Goal: Task Accomplishment & Management: Complete application form

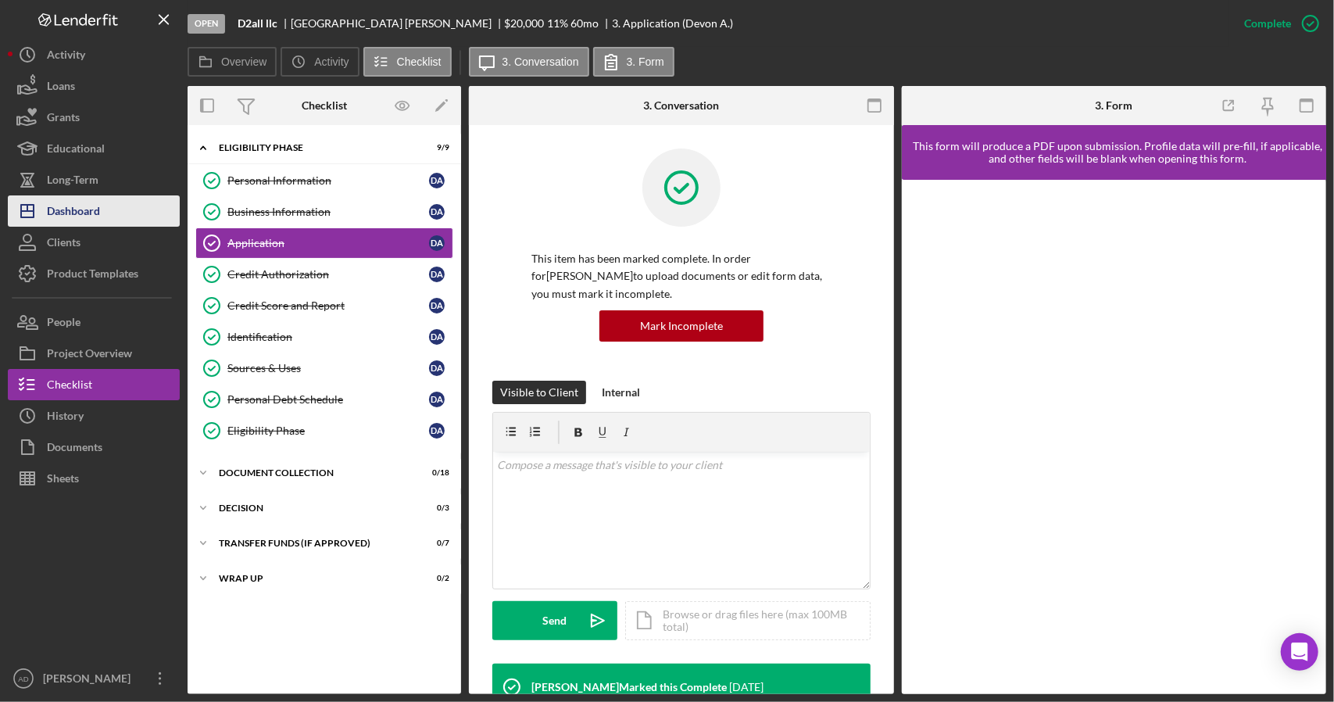
click at [94, 206] on div "Dashboard" at bounding box center [73, 212] width 53 height 35
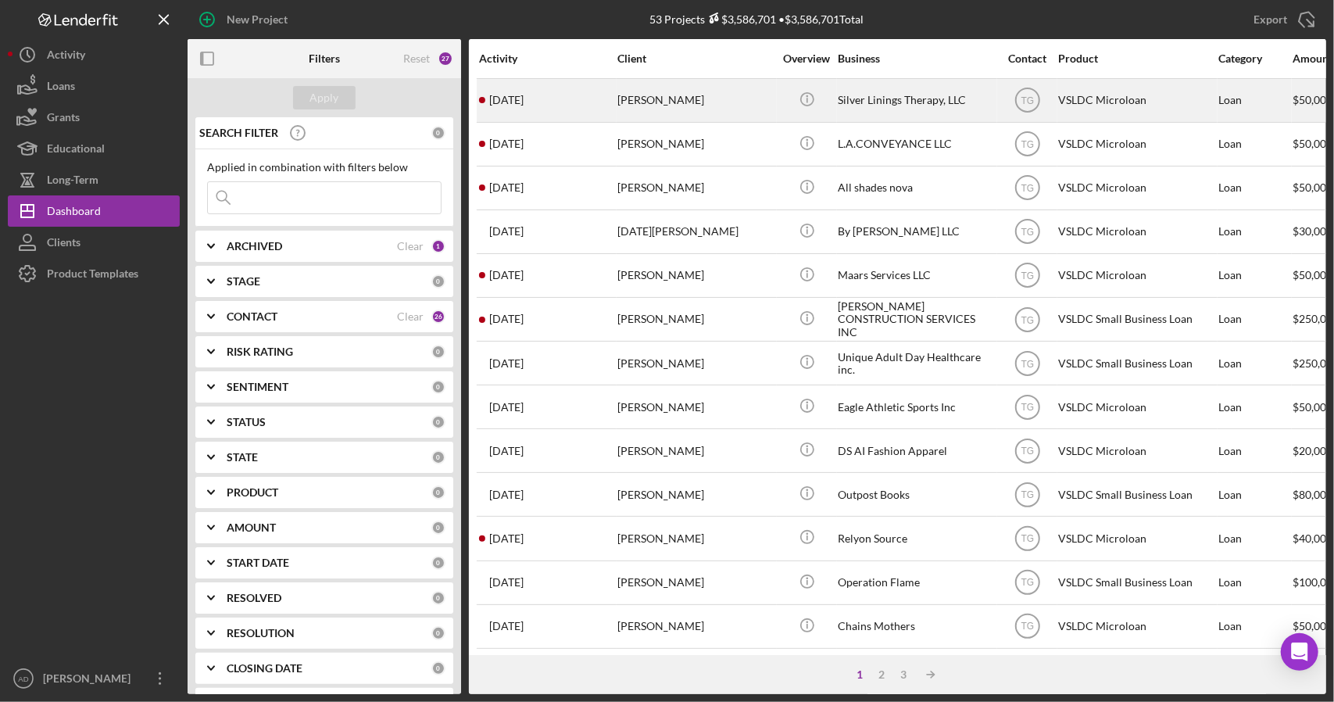
click at [598, 104] on div "7 days ago Samantha Quinal" at bounding box center [547, 100] width 137 height 41
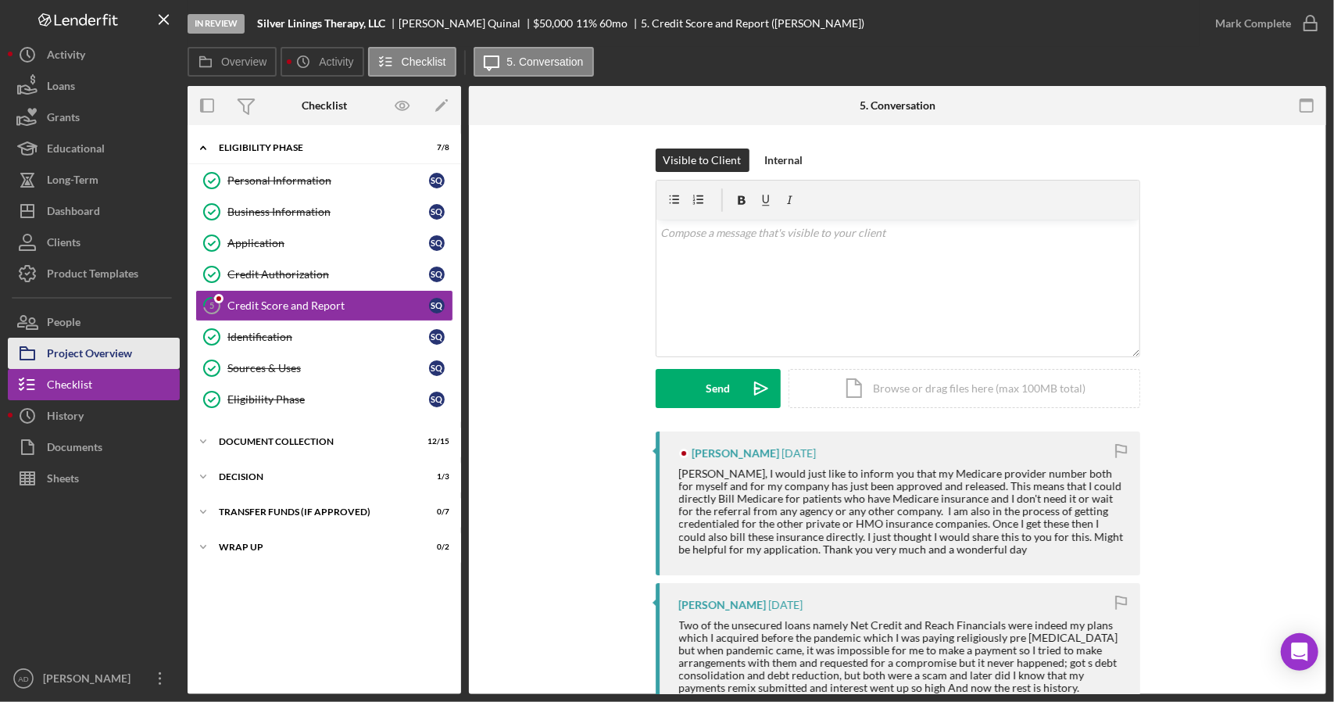
click at [84, 351] on div "Project Overview" at bounding box center [89, 355] width 85 height 35
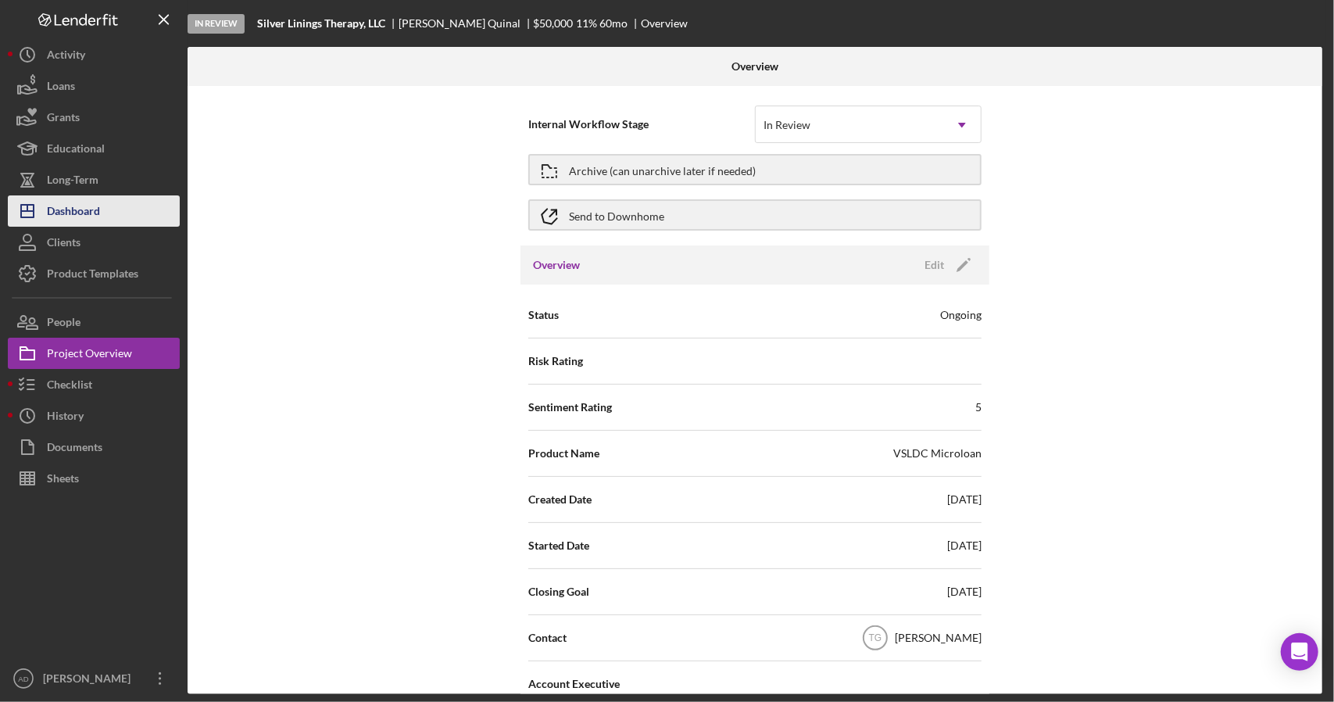
click at [88, 207] on div "Dashboard" at bounding box center [73, 212] width 53 height 35
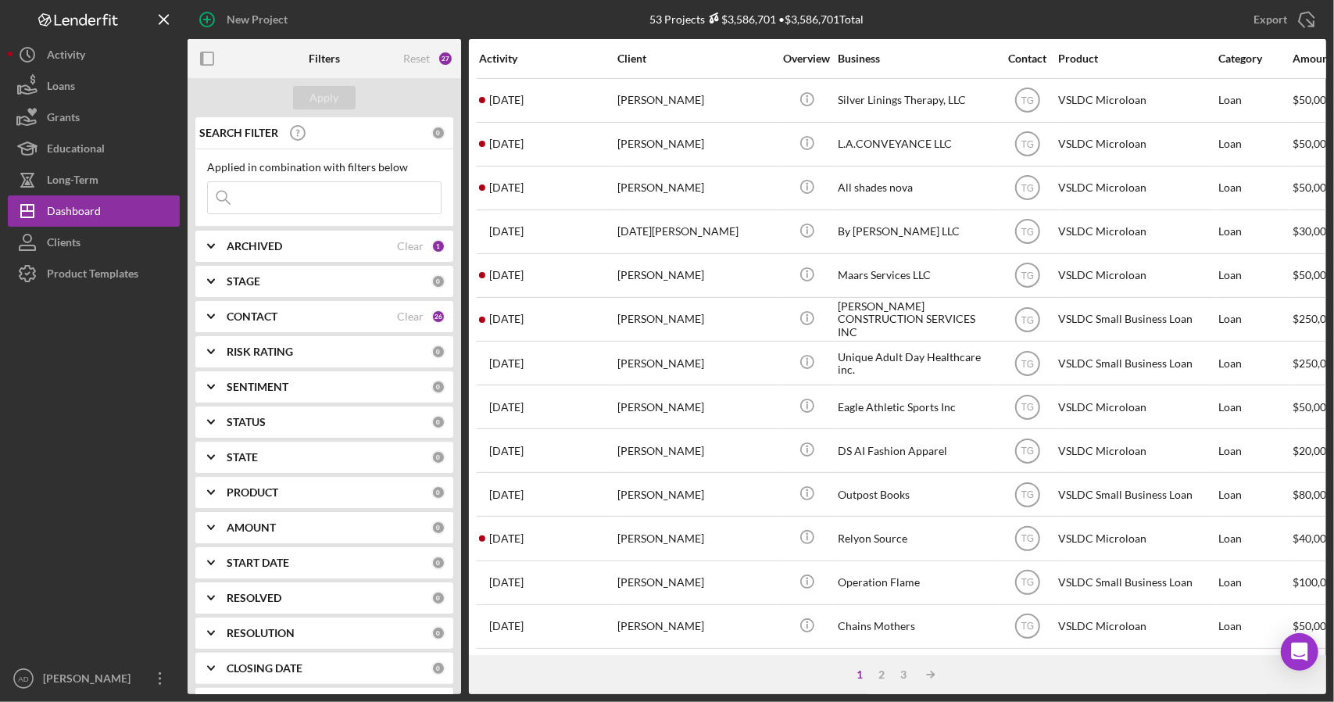
click at [295, 245] on div "ARCHIVED" at bounding box center [312, 246] width 170 height 13
click at [217, 324] on div "Active" at bounding box center [324, 314] width 234 height 25
click at [216, 334] on input "Archived" at bounding box center [216, 335] width 16 height 16
checkbox input "true"
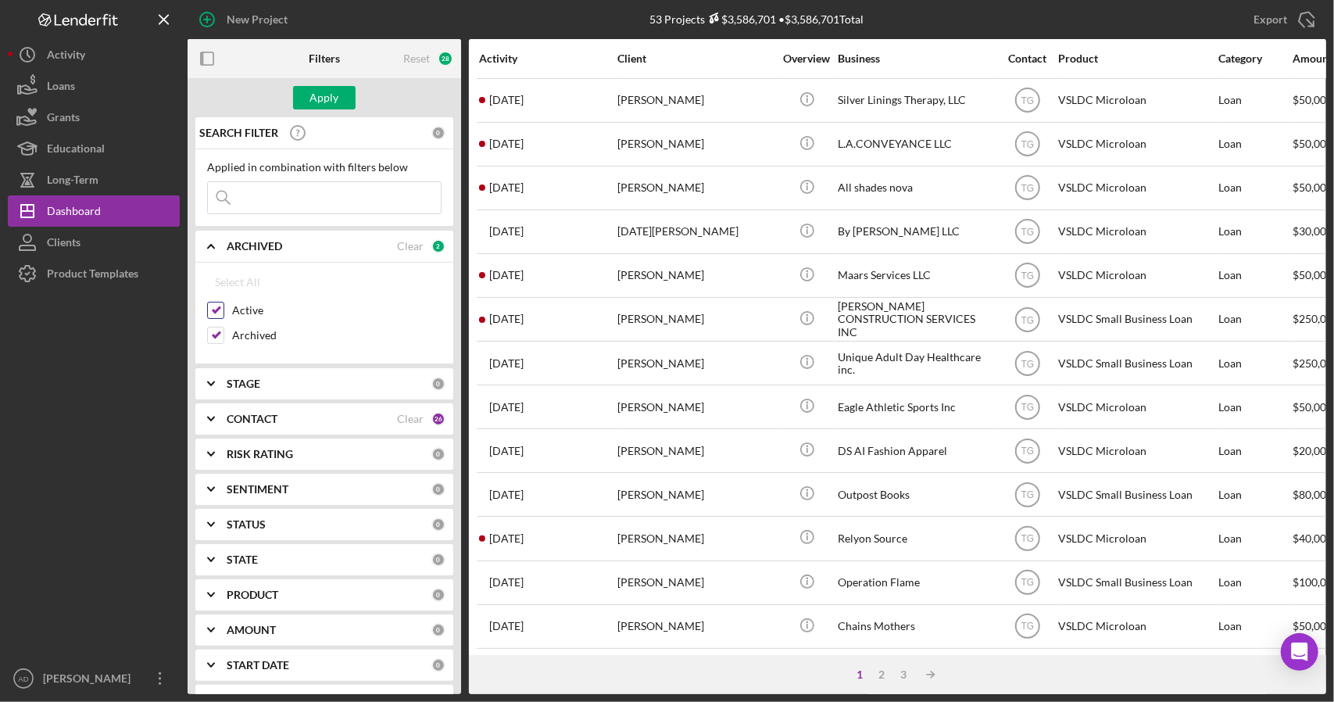
click at [217, 304] on input "Active" at bounding box center [216, 310] width 16 height 16
checkbox input "false"
click at [334, 97] on div "Apply" at bounding box center [324, 97] width 29 height 23
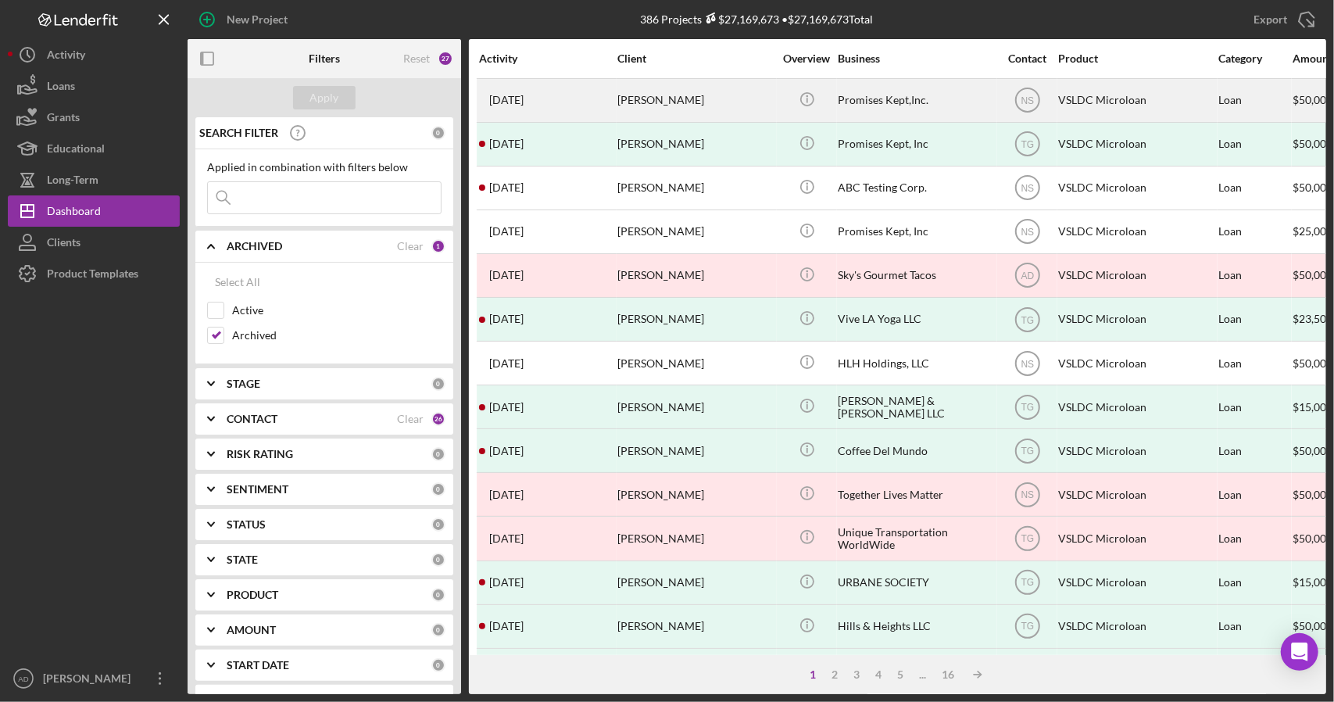
click at [571, 106] on div "4 years ago Lori Buckman" at bounding box center [547, 100] width 137 height 41
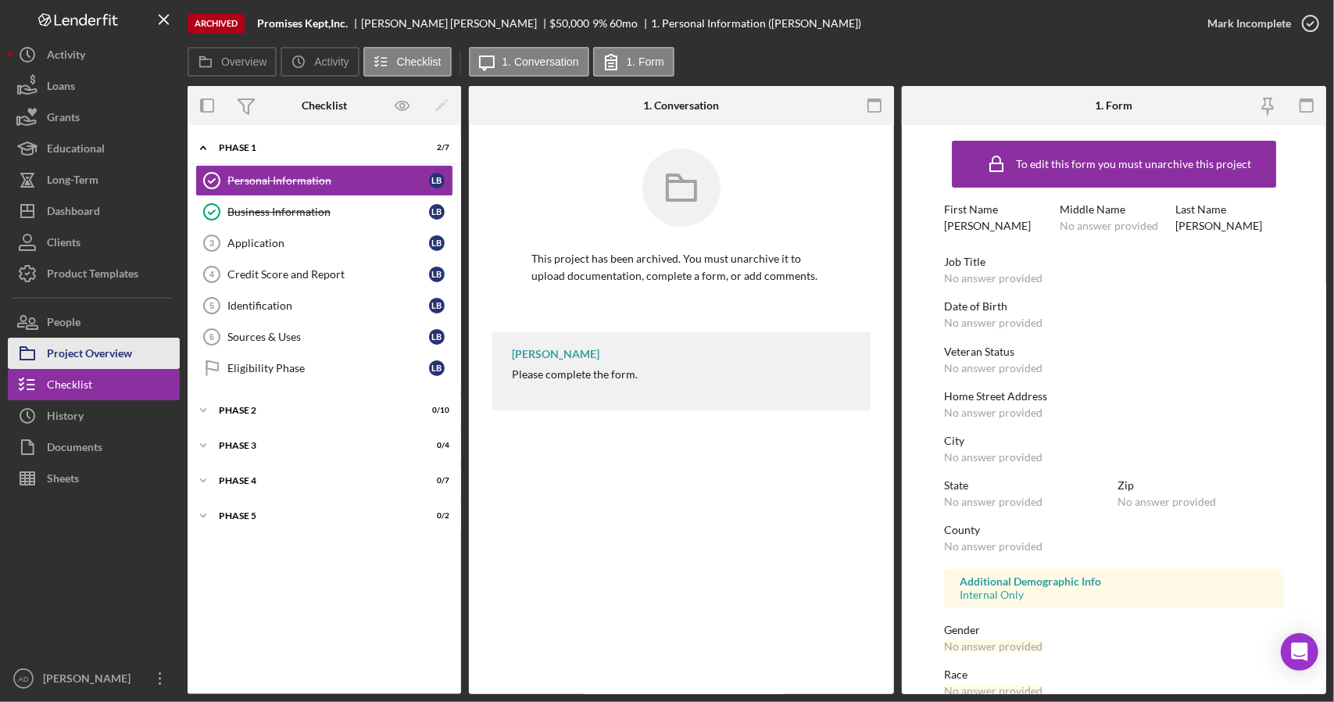
click at [72, 350] on div "Project Overview" at bounding box center [89, 355] width 85 height 35
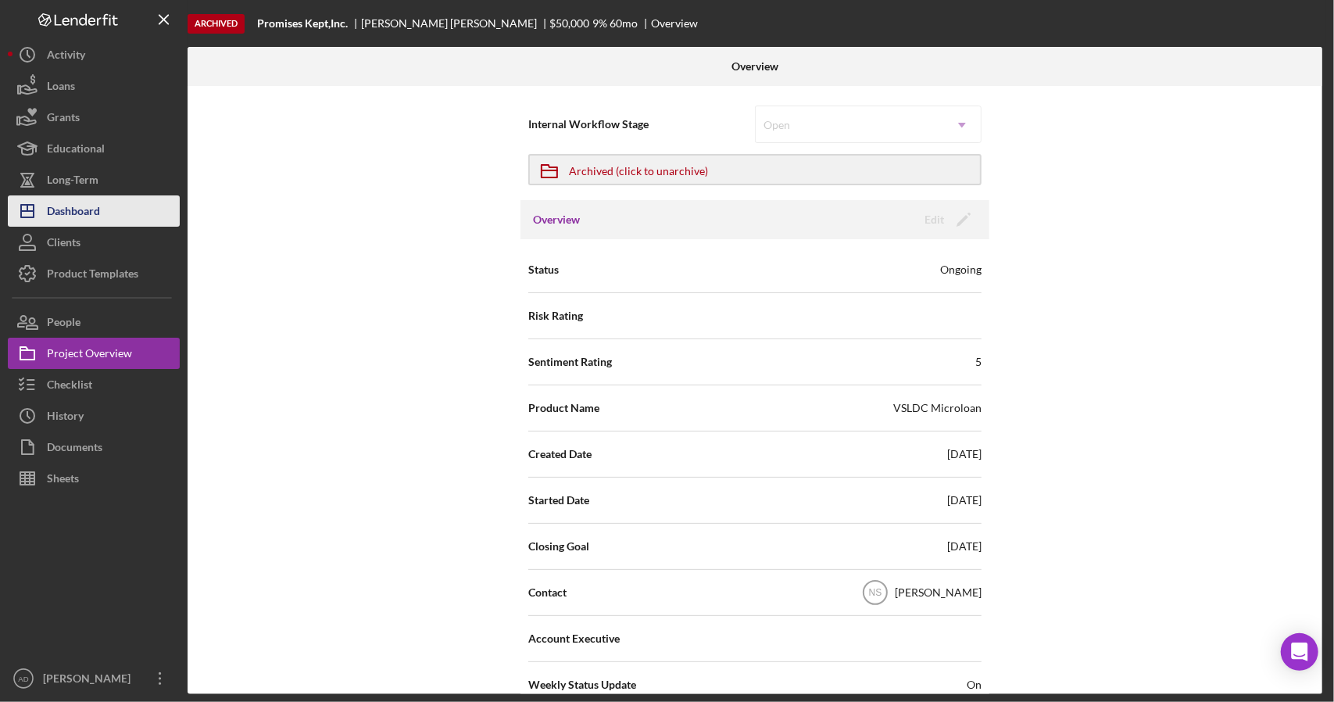
click at [86, 207] on div "Dashboard" at bounding box center [73, 212] width 53 height 35
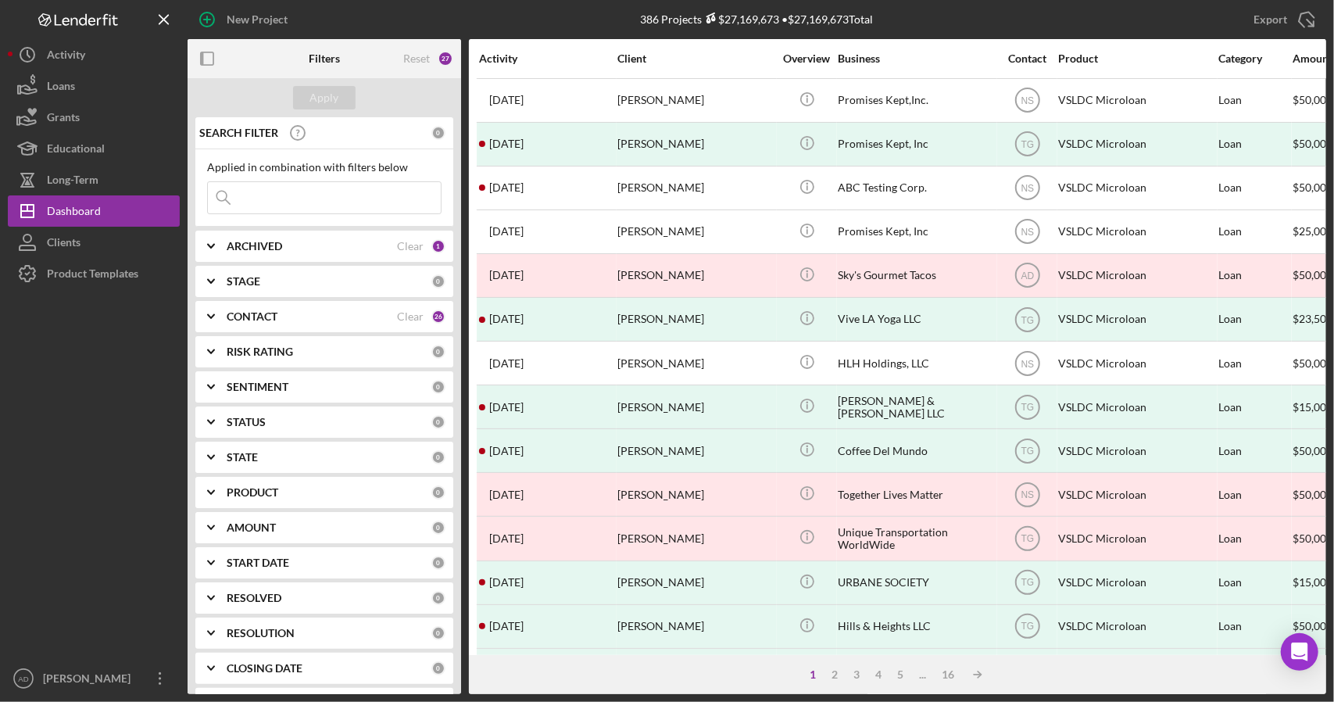
click at [266, 242] on b "ARCHIVED" at bounding box center [254, 246] width 55 height 13
click at [216, 307] on input "Active" at bounding box center [216, 310] width 16 height 16
checkbox input "true"
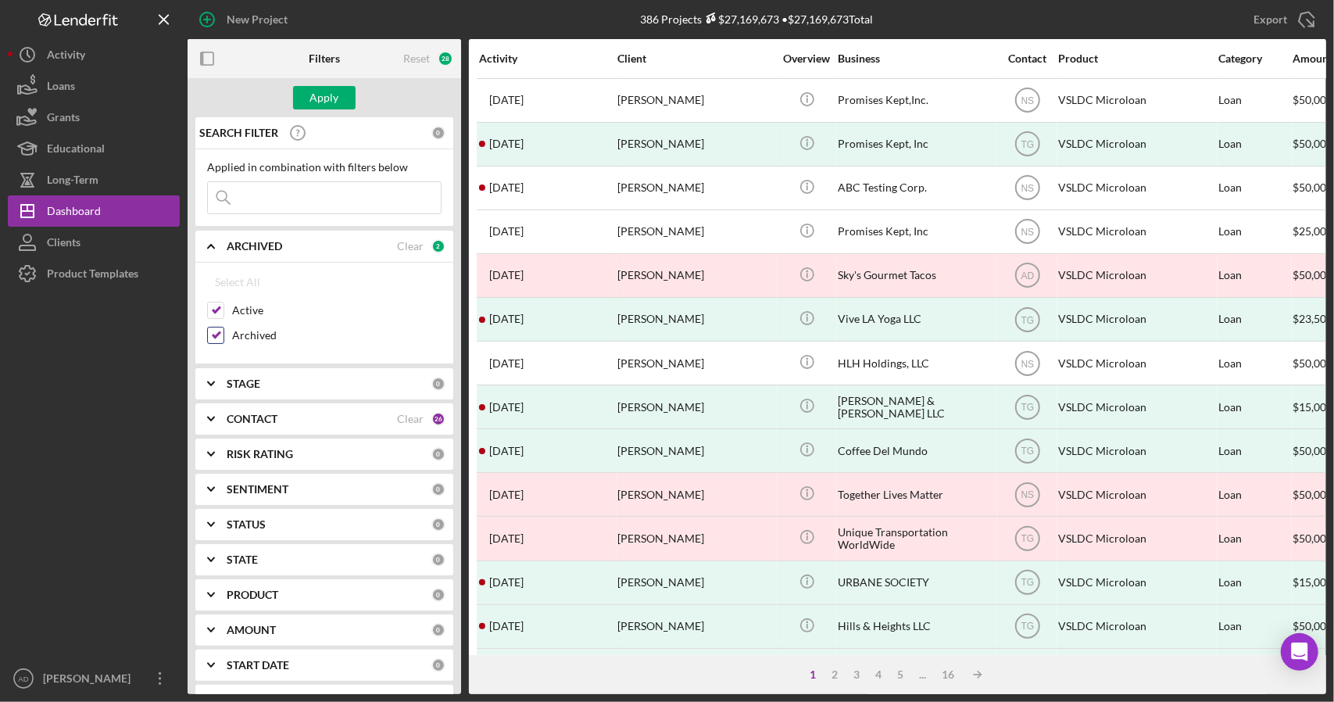
click at [216, 333] on input "Archived" at bounding box center [216, 335] width 16 height 16
checkbox input "false"
click at [320, 91] on div "Apply" at bounding box center [324, 97] width 29 height 23
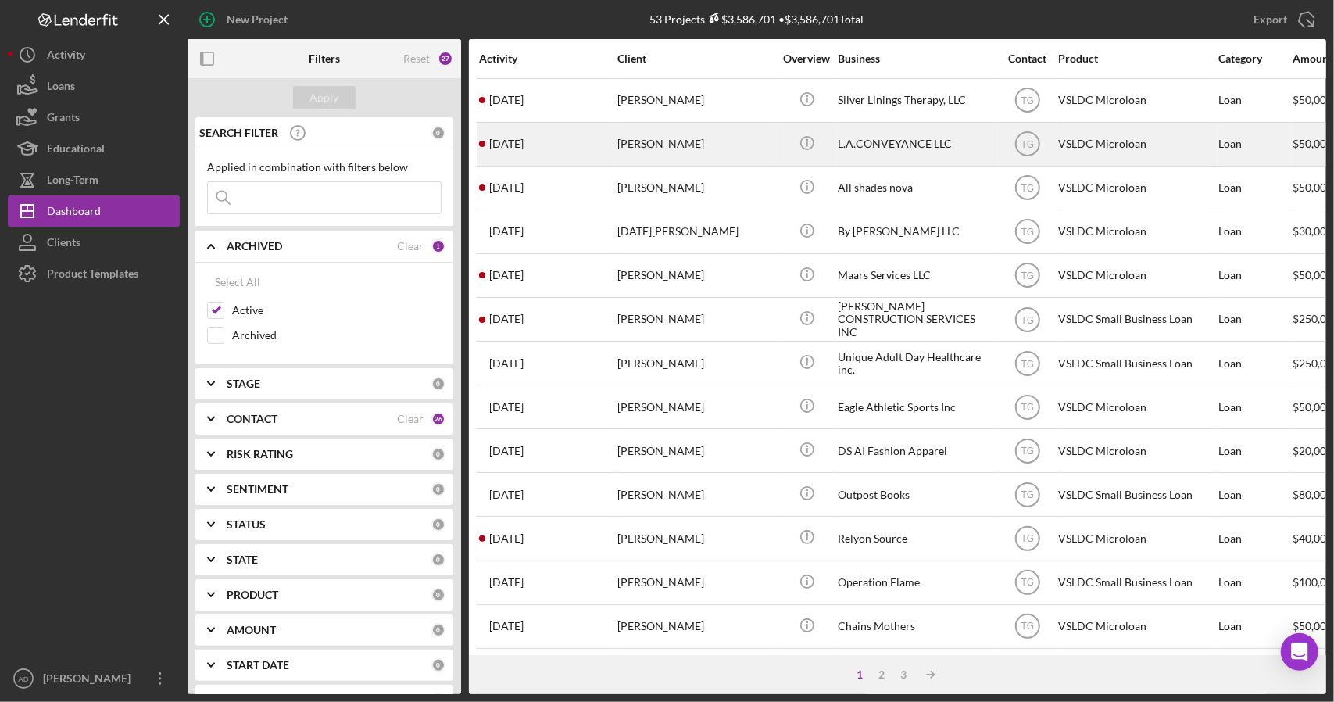
click at [670, 138] on div "Jerome Marshall" at bounding box center [695, 143] width 156 height 41
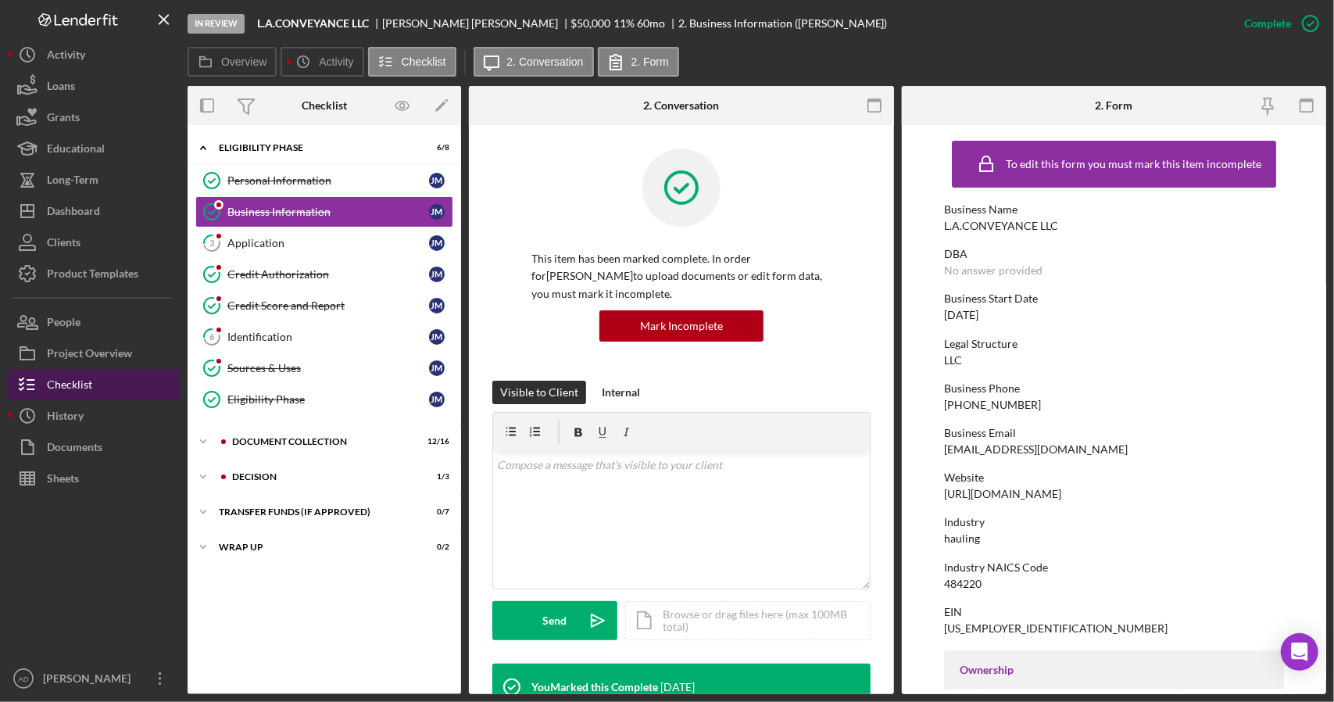
click at [75, 380] on div "Checklist" at bounding box center [69, 386] width 45 height 35
click at [244, 473] on div "Decision" at bounding box center [336, 476] width 209 height 9
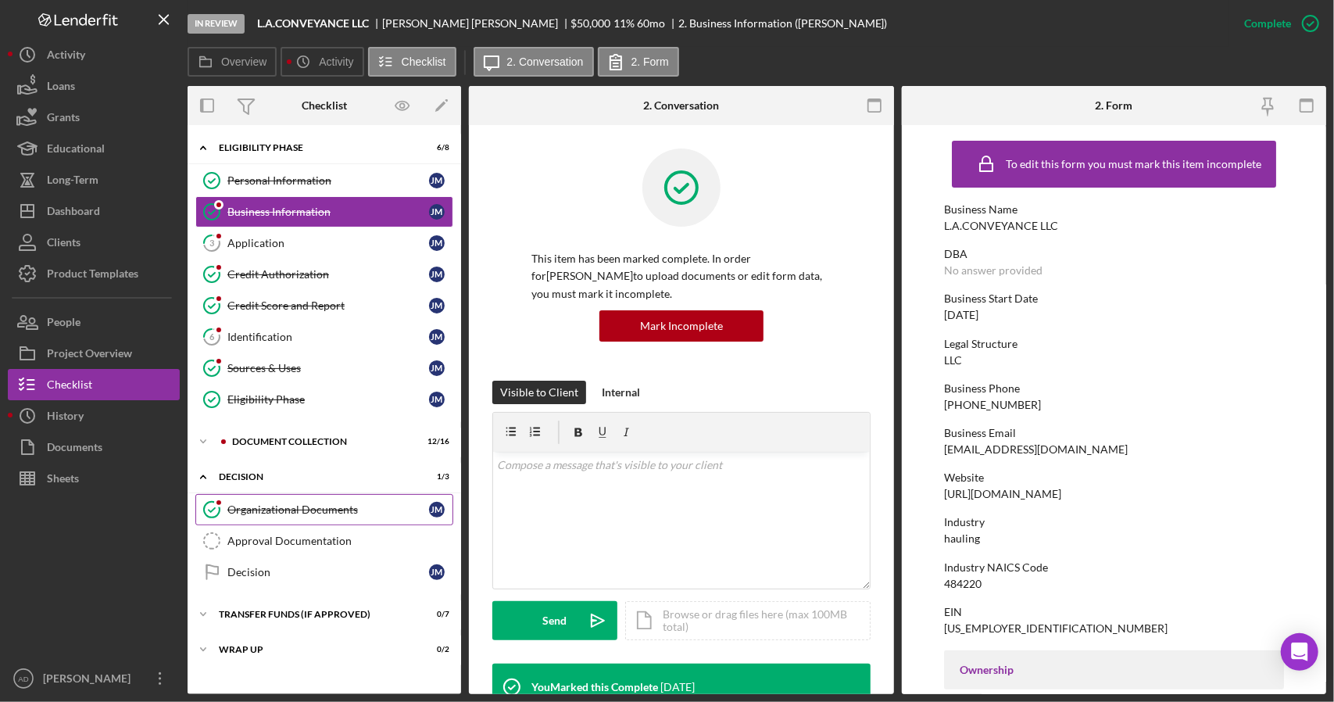
click at [278, 504] on div "Organizational Documents" at bounding box center [328, 509] width 202 height 13
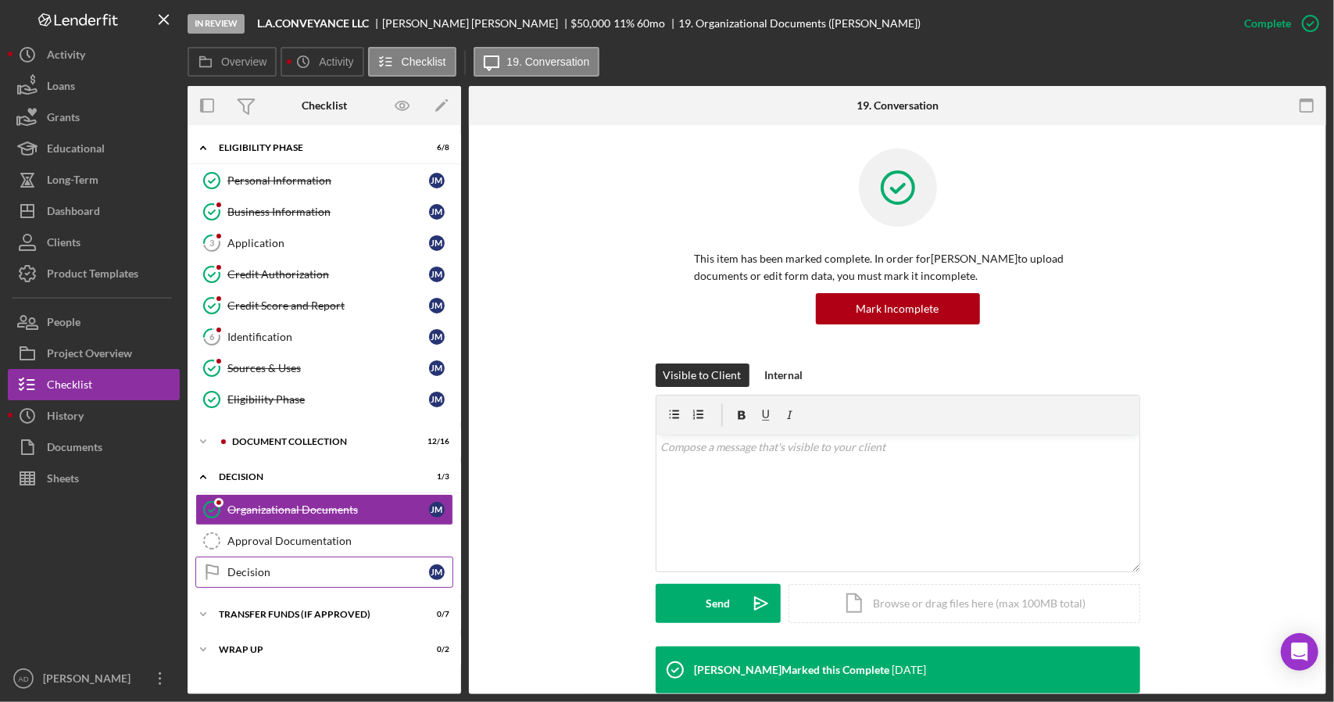
click at [302, 566] on div "Decision" at bounding box center [328, 572] width 202 height 13
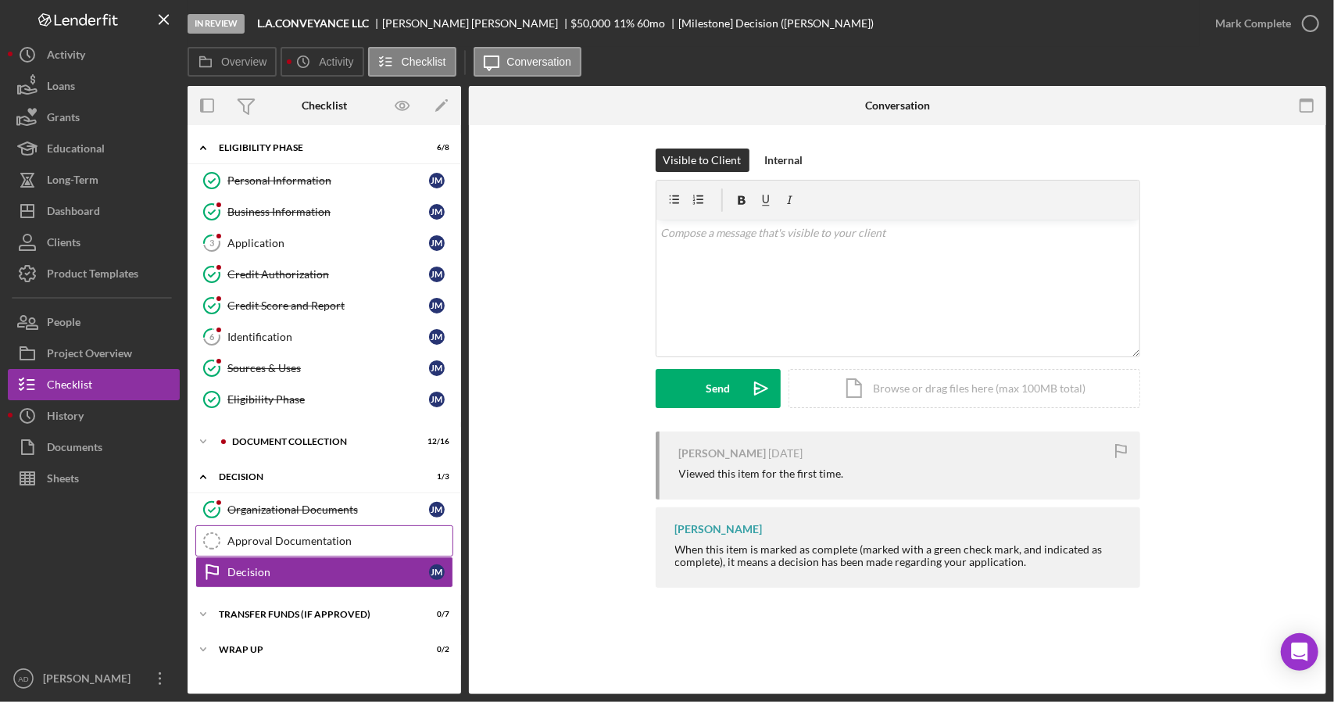
click at [316, 537] on div "Approval Documentation" at bounding box center [339, 540] width 225 height 13
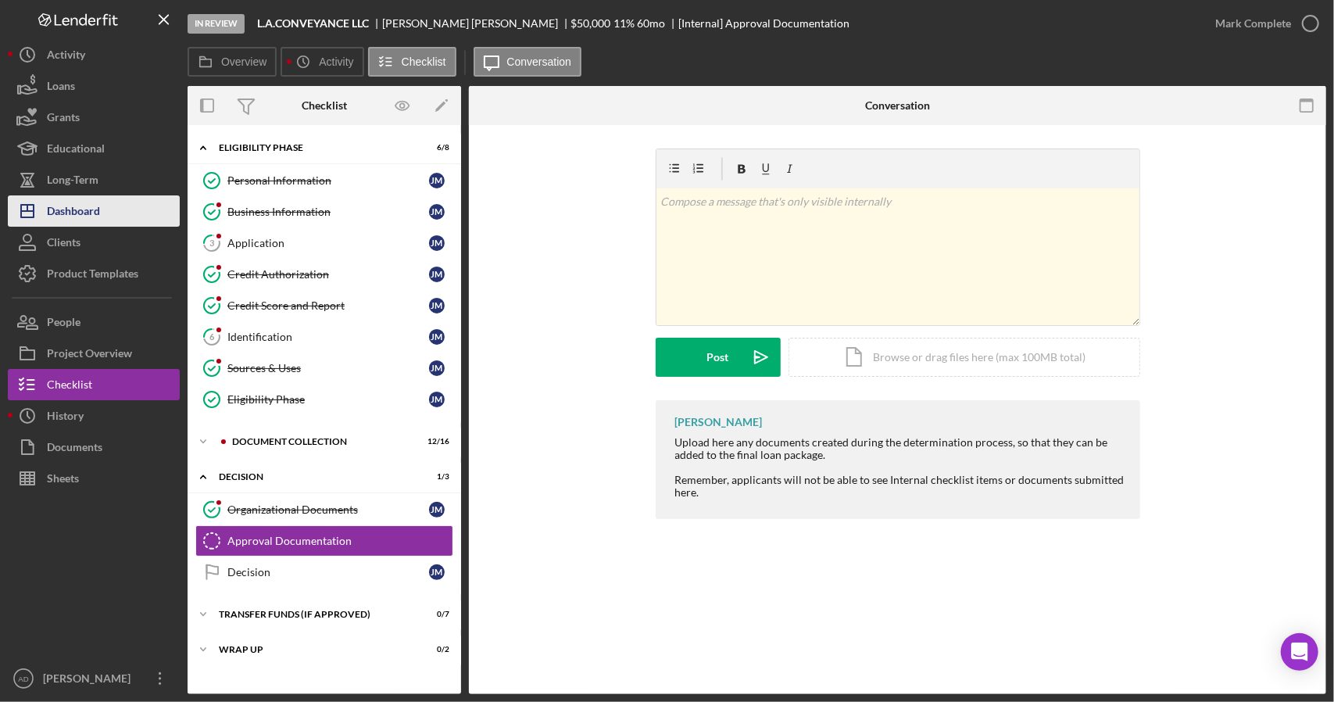
click at [77, 210] on div "Dashboard" at bounding box center [73, 212] width 53 height 35
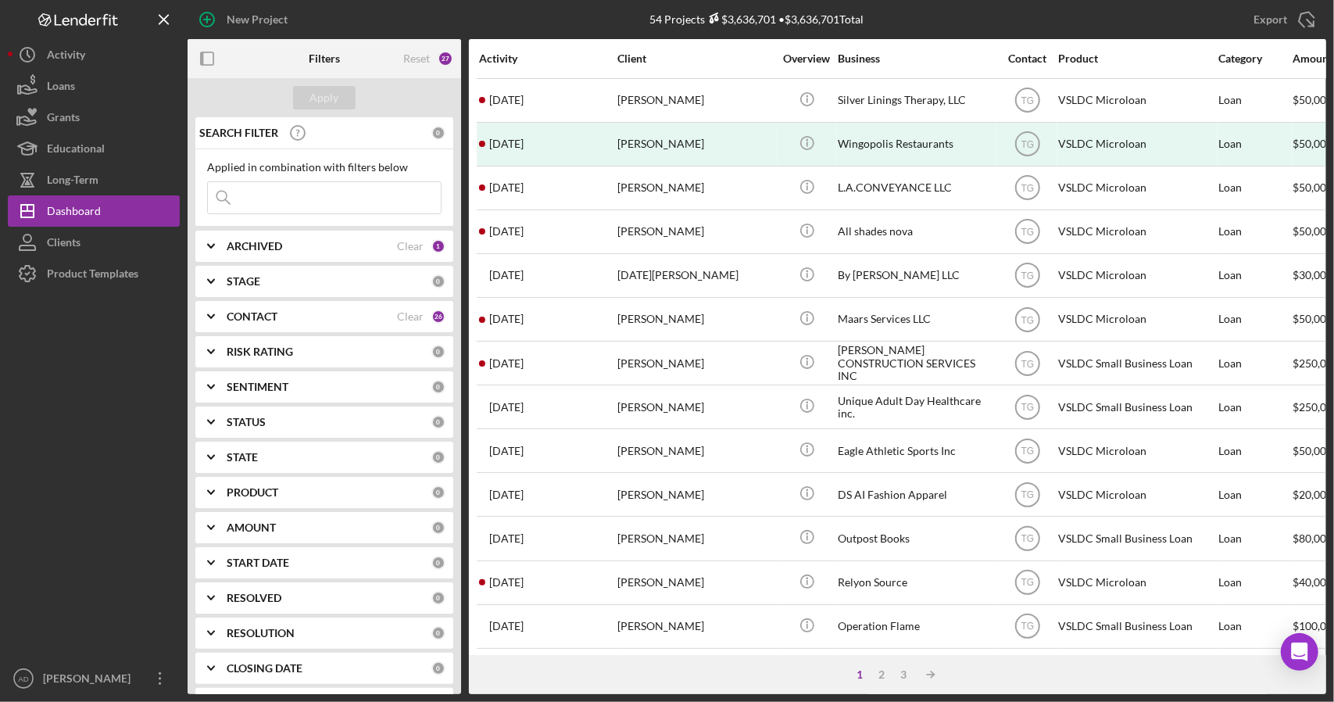
click at [290, 201] on input at bounding box center [324, 197] width 233 height 31
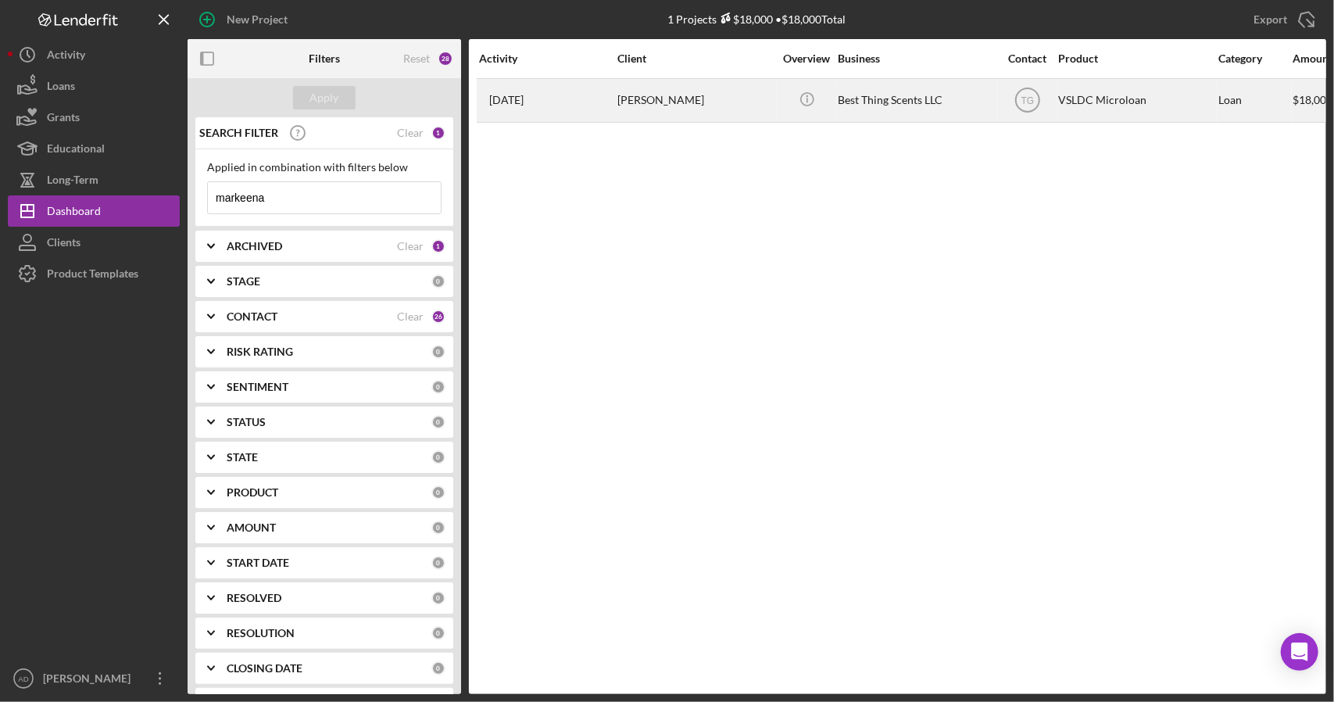
type input "markeena"
click at [580, 96] on div "4 months ago Markeena Lee" at bounding box center [547, 100] width 137 height 41
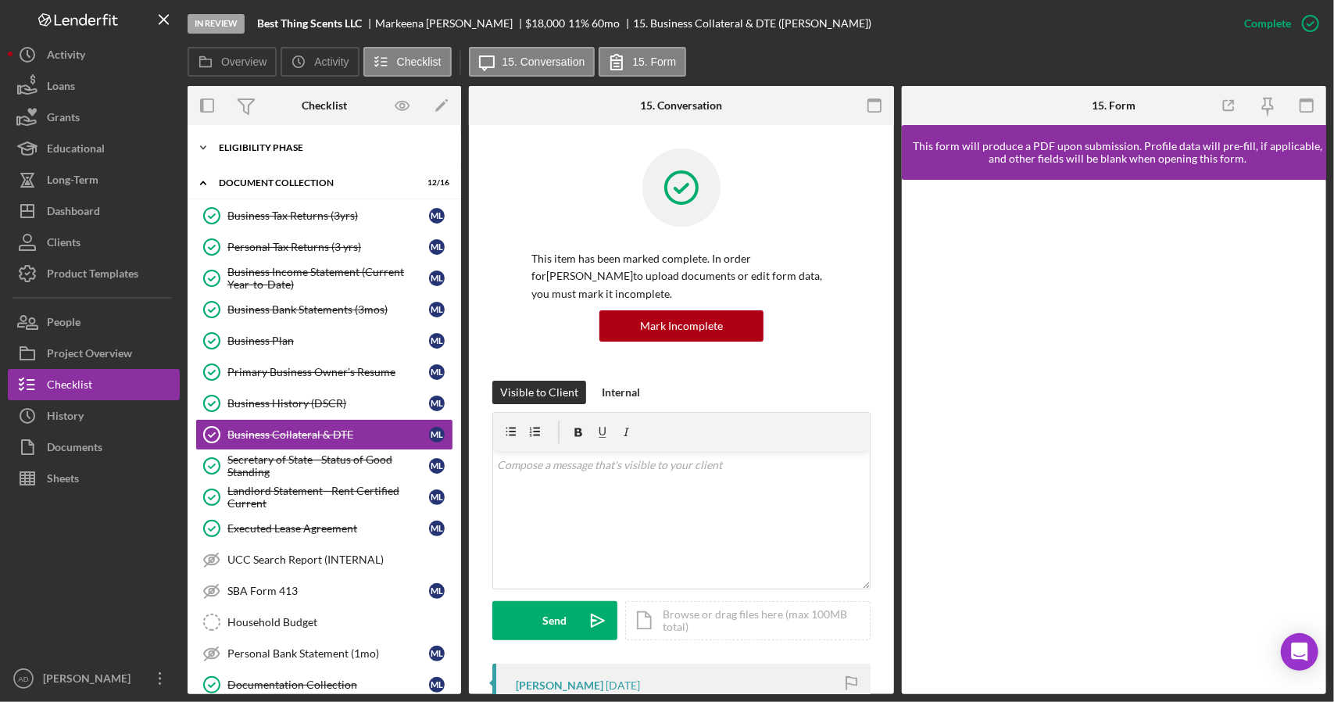
click at [204, 142] on icon "Icon/Expander" at bounding box center [203, 147] width 31 height 31
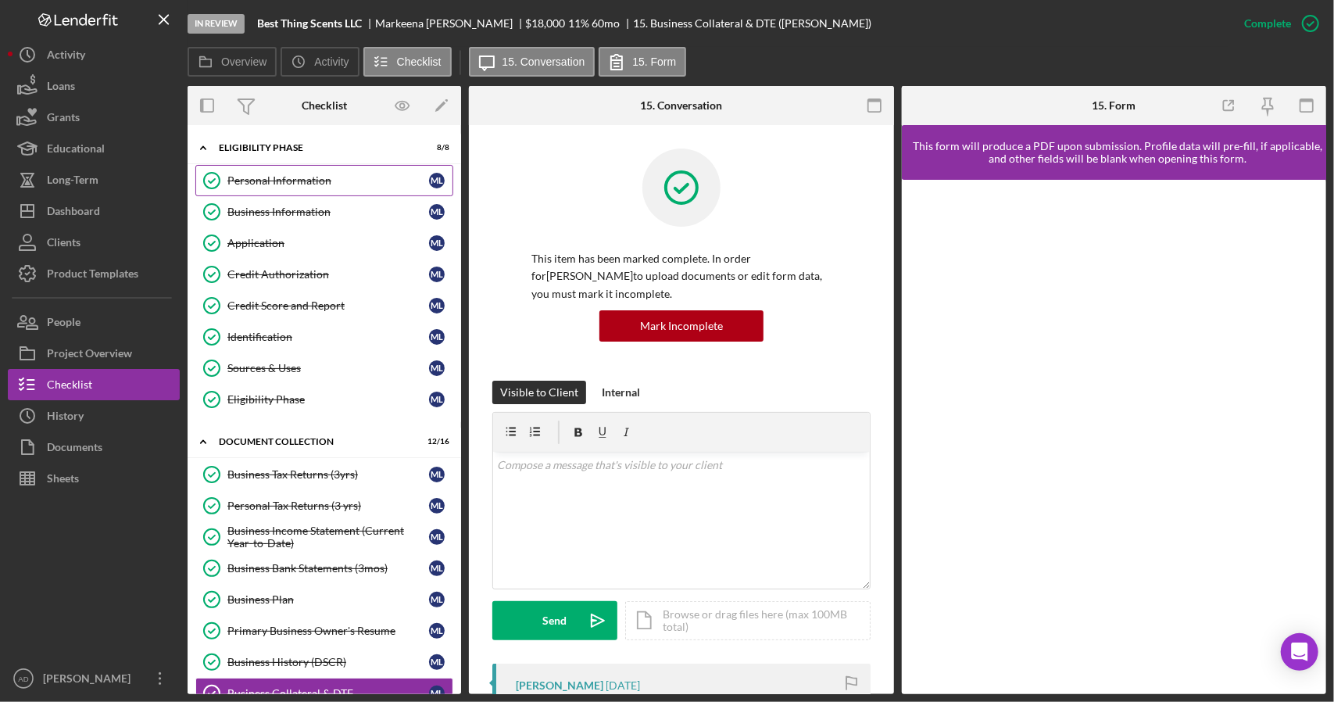
click at [260, 178] on div "Personal Information" at bounding box center [328, 180] width 202 height 13
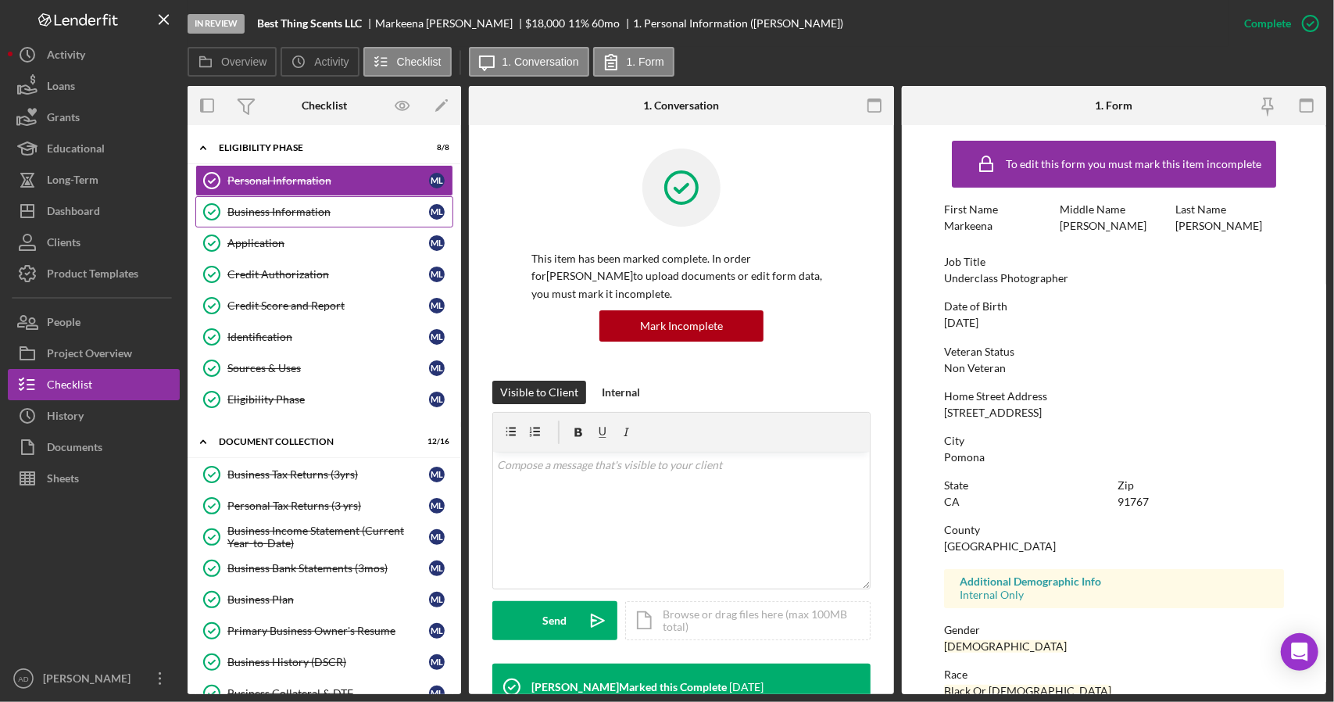
click at [289, 211] on div "Business Information" at bounding box center [328, 211] width 202 height 13
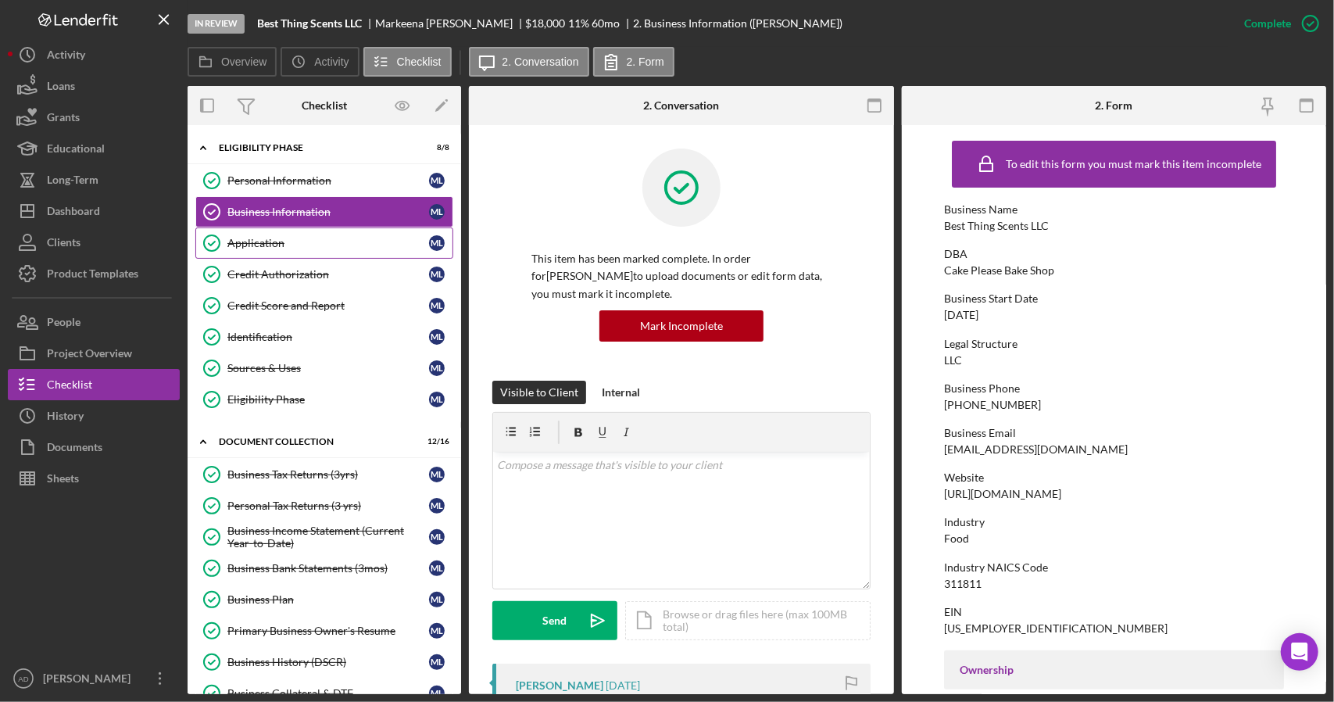
click at [289, 242] on div "Application" at bounding box center [328, 243] width 202 height 13
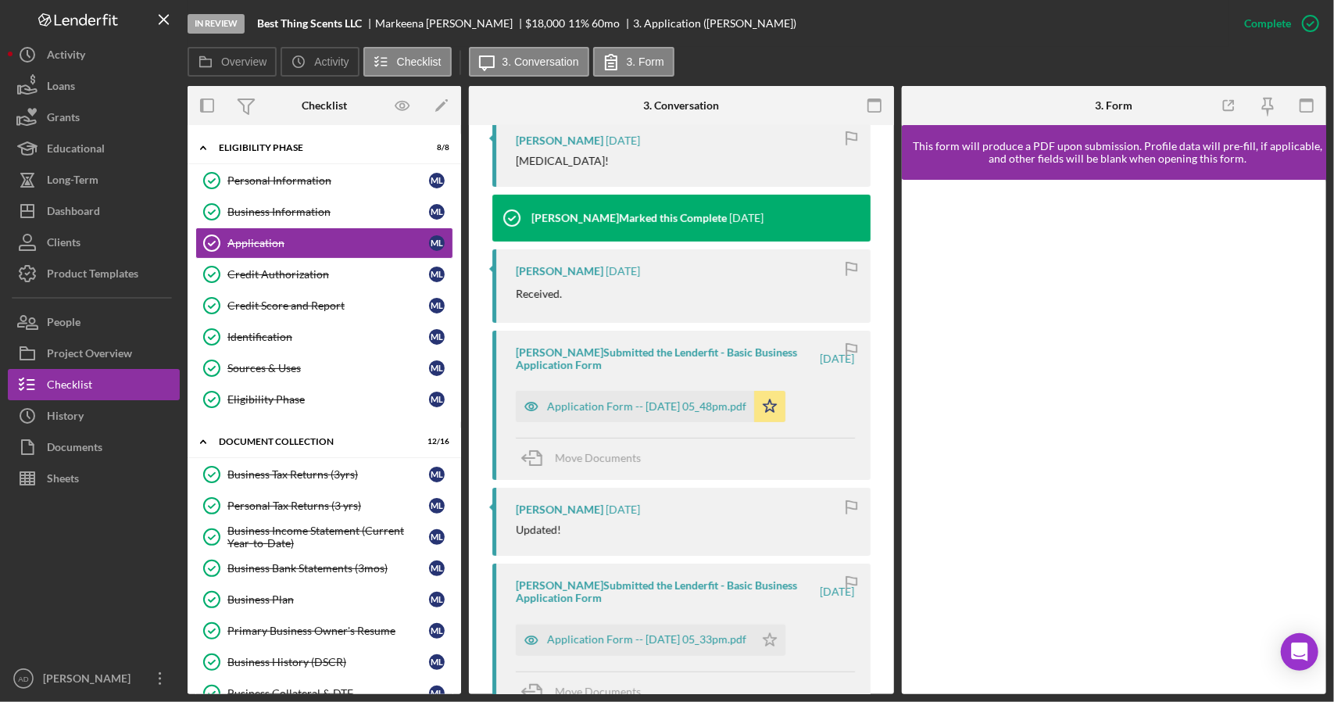
scroll to position [545, 0]
click at [614, 402] on div "Application Form -- 2025-05-04 05_48pm.pdf" at bounding box center [646, 405] width 199 height 13
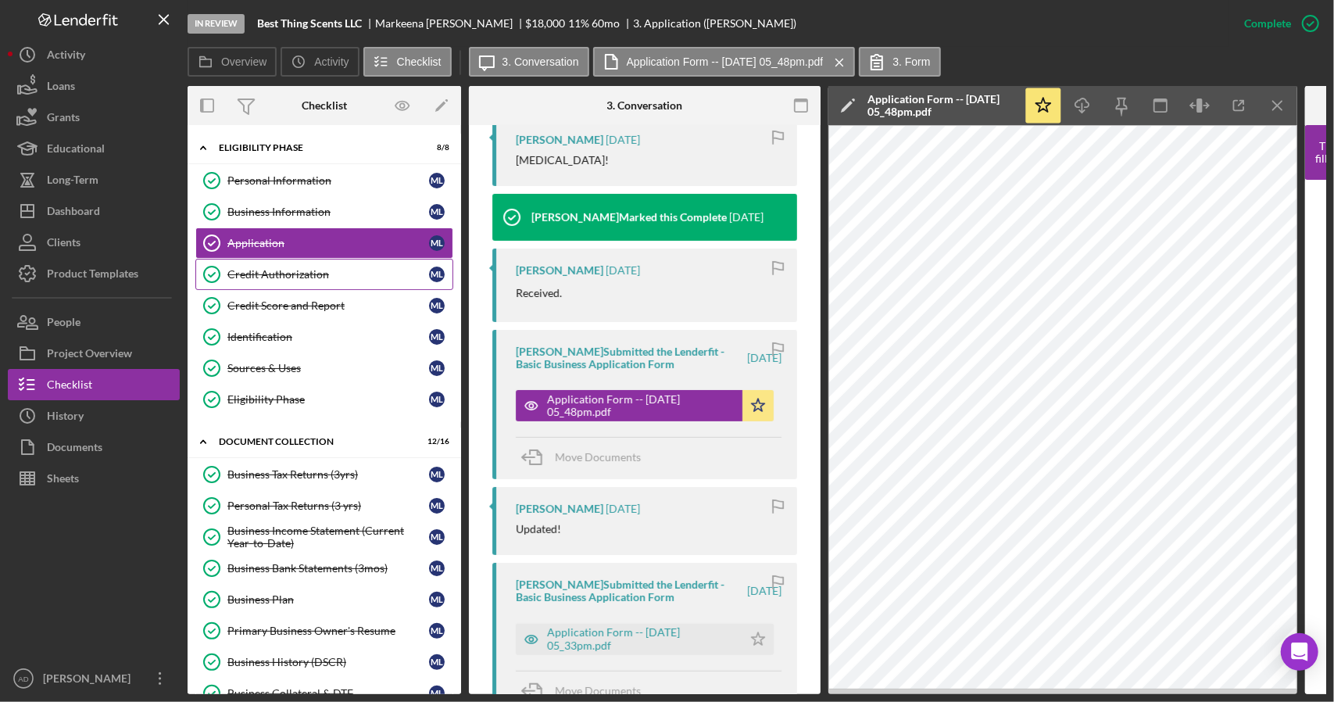
click at [269, 268] on div "Credit Authorization" at bounding box center [328, 274] width 202 height 13
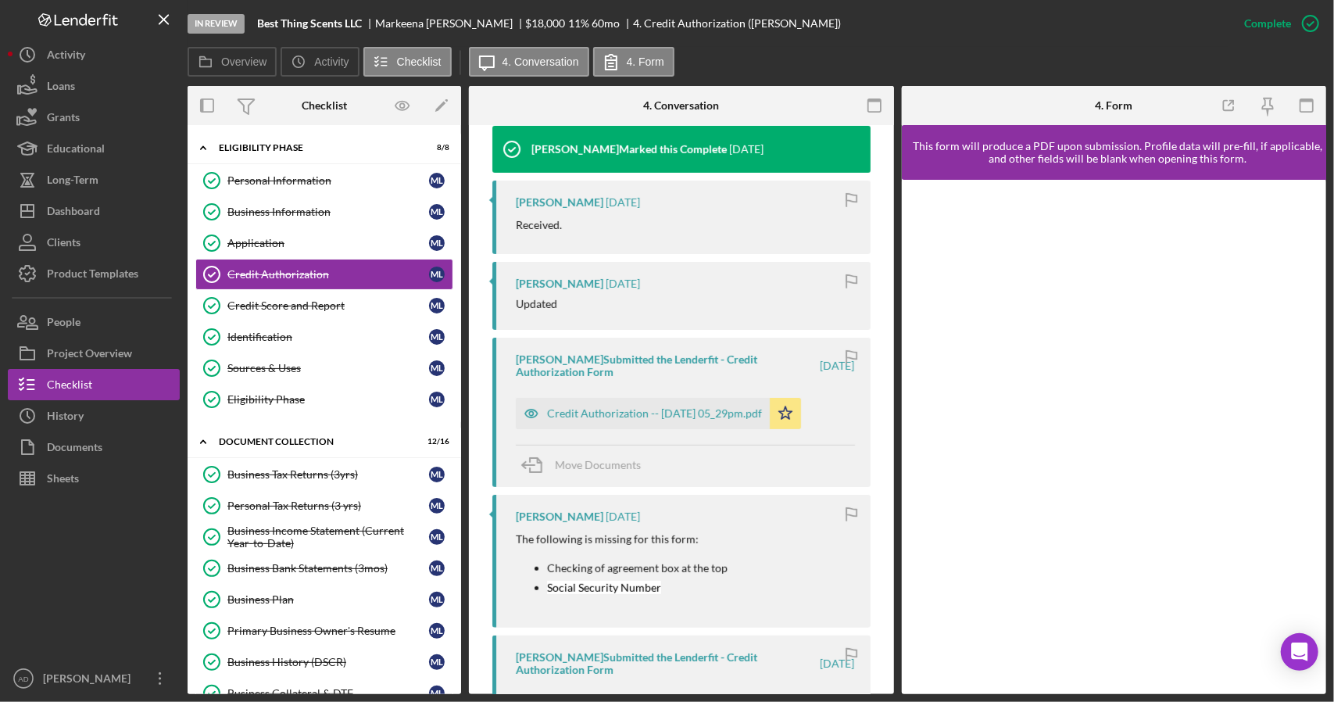
scroll to position [614, 0]
click at [605, 409] on div "Credit Authorization -- 2025-05-04 05_29pm.pdf" at bounding box center [654, 412] width 215 height 13
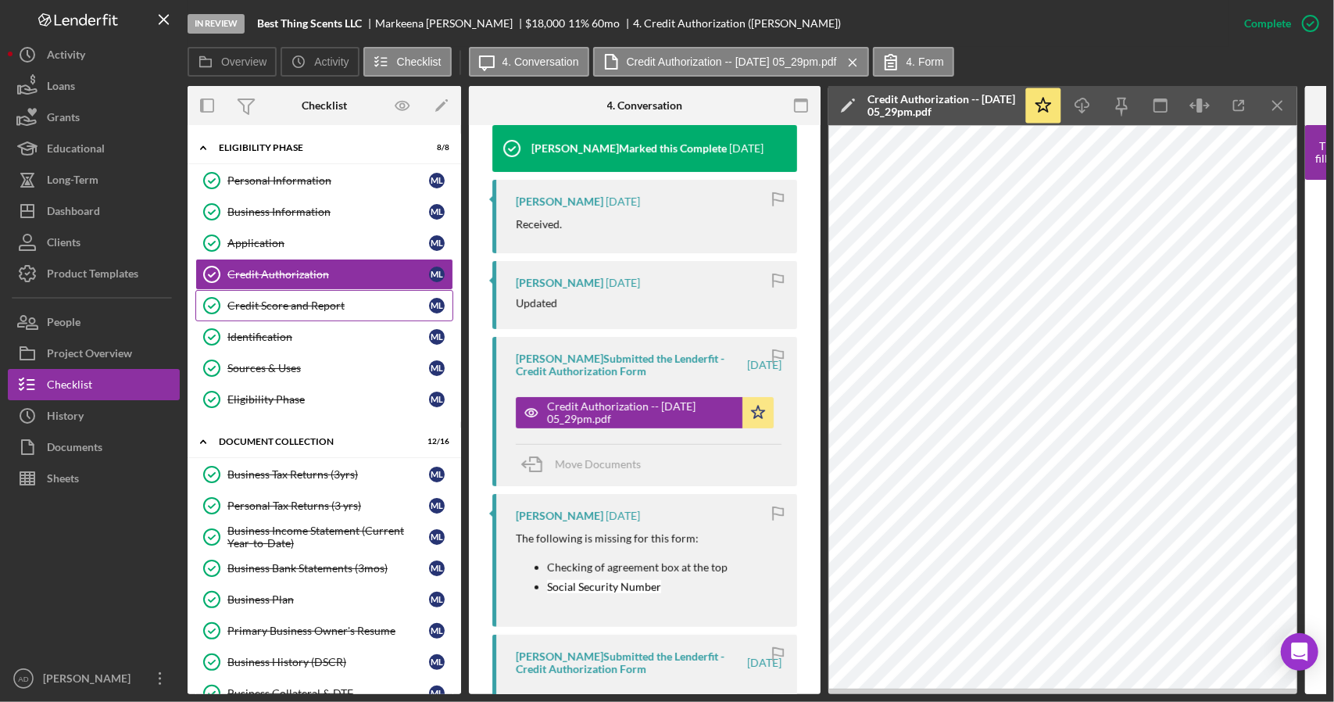
click at [264, 305] on div "Credit Score and Report" at bounding box center [328, 305] width 202 height 13
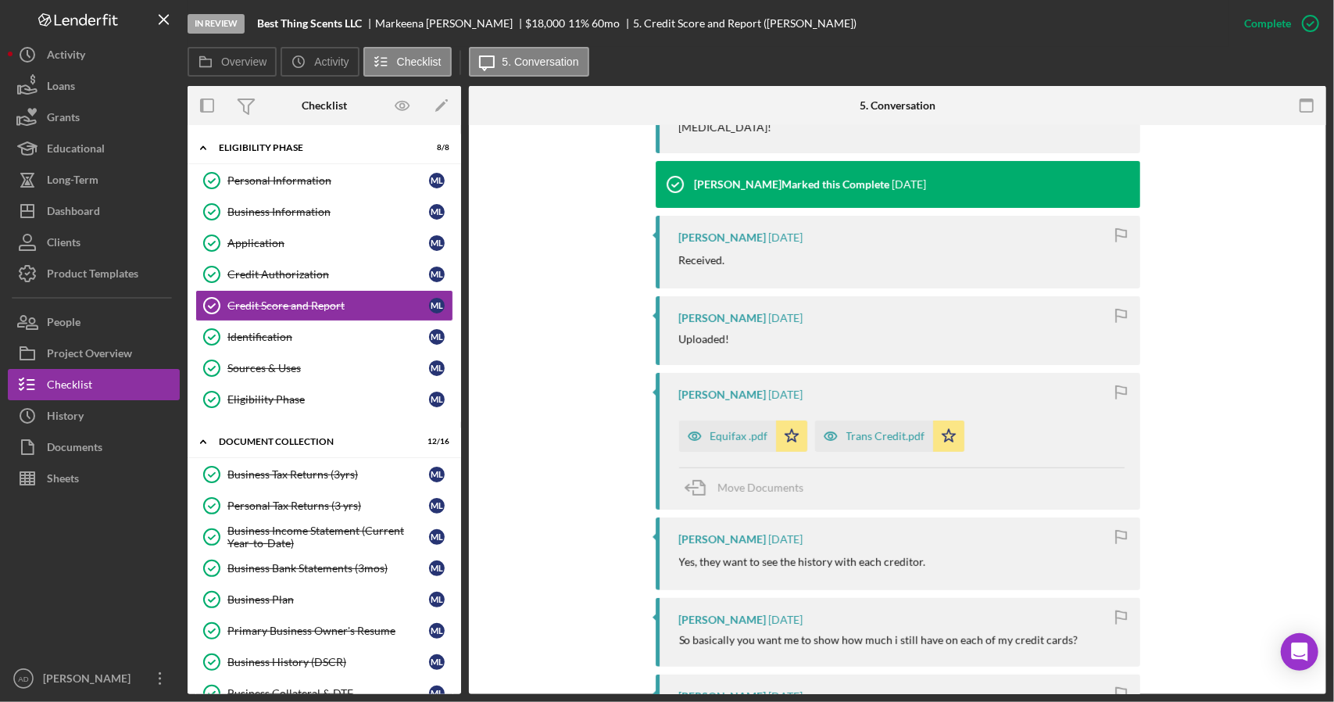
scroll to position [565, 0]
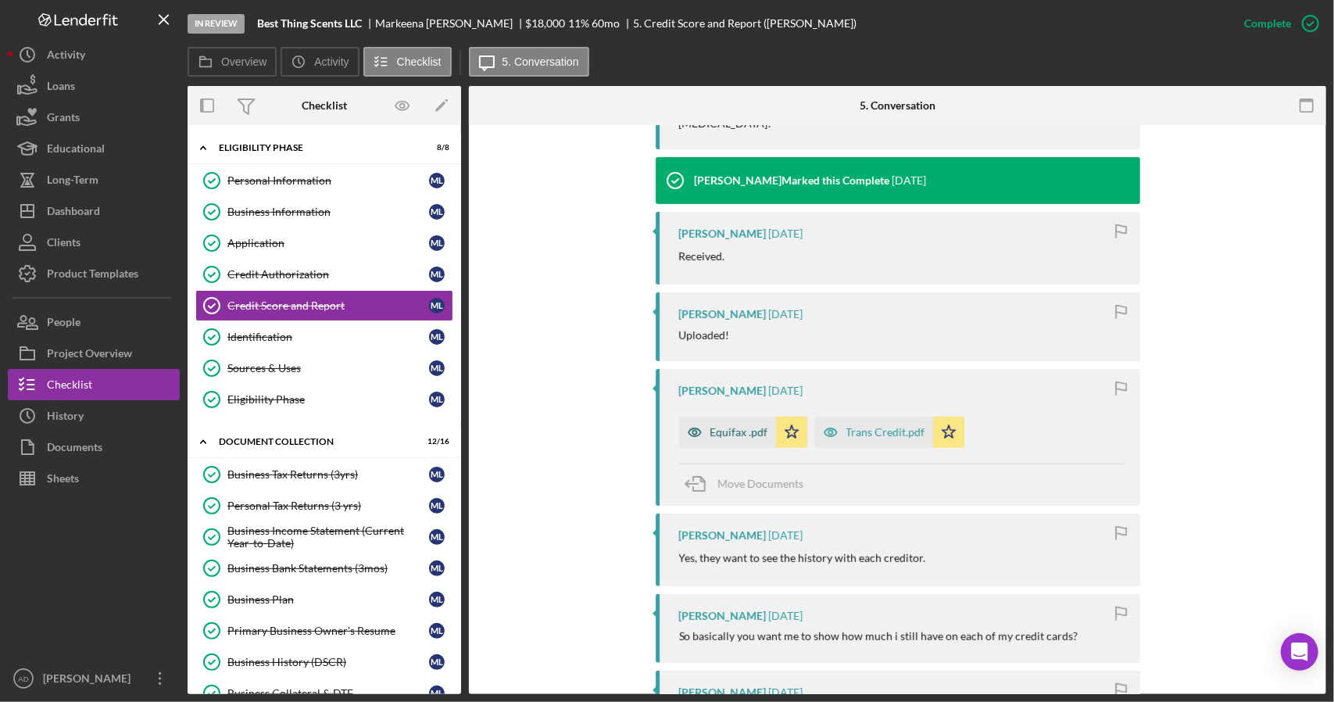
click at [731, 426] on div "Equifax .pdf" at bounding box center [739, 432] width 58 height 13
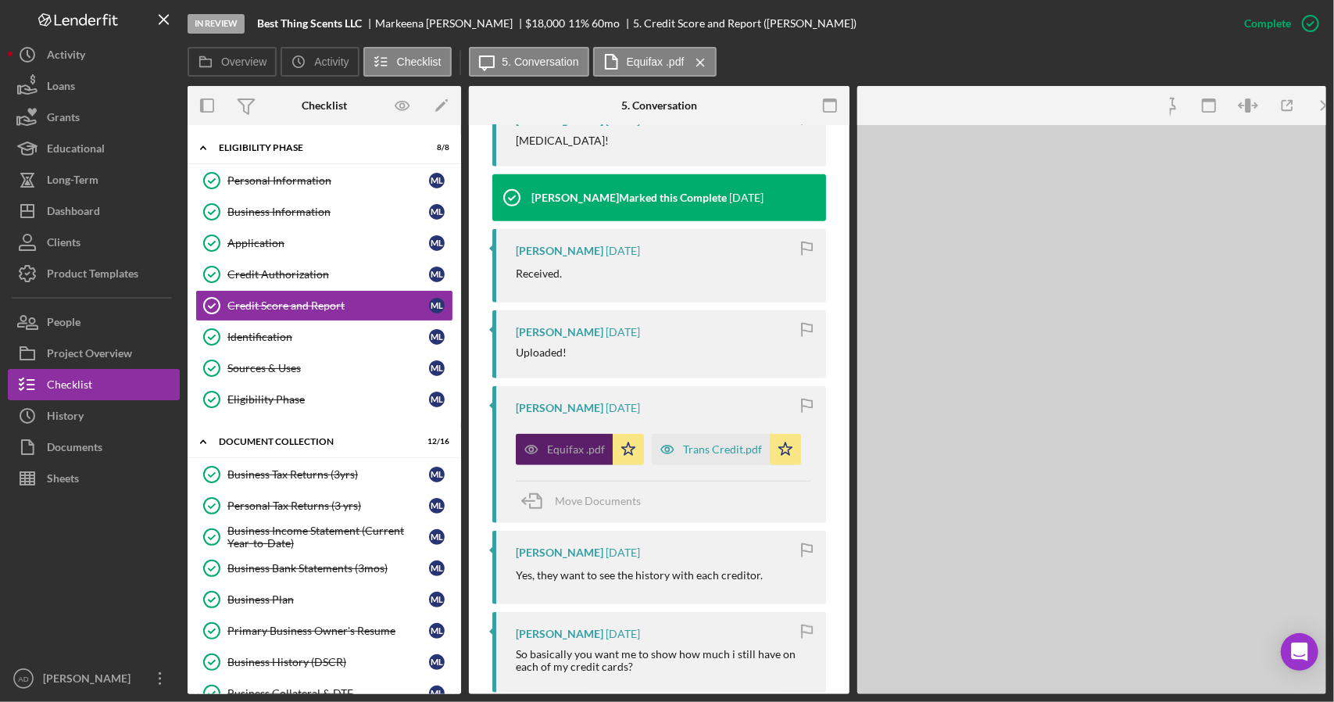
scroll to position [583, 0]
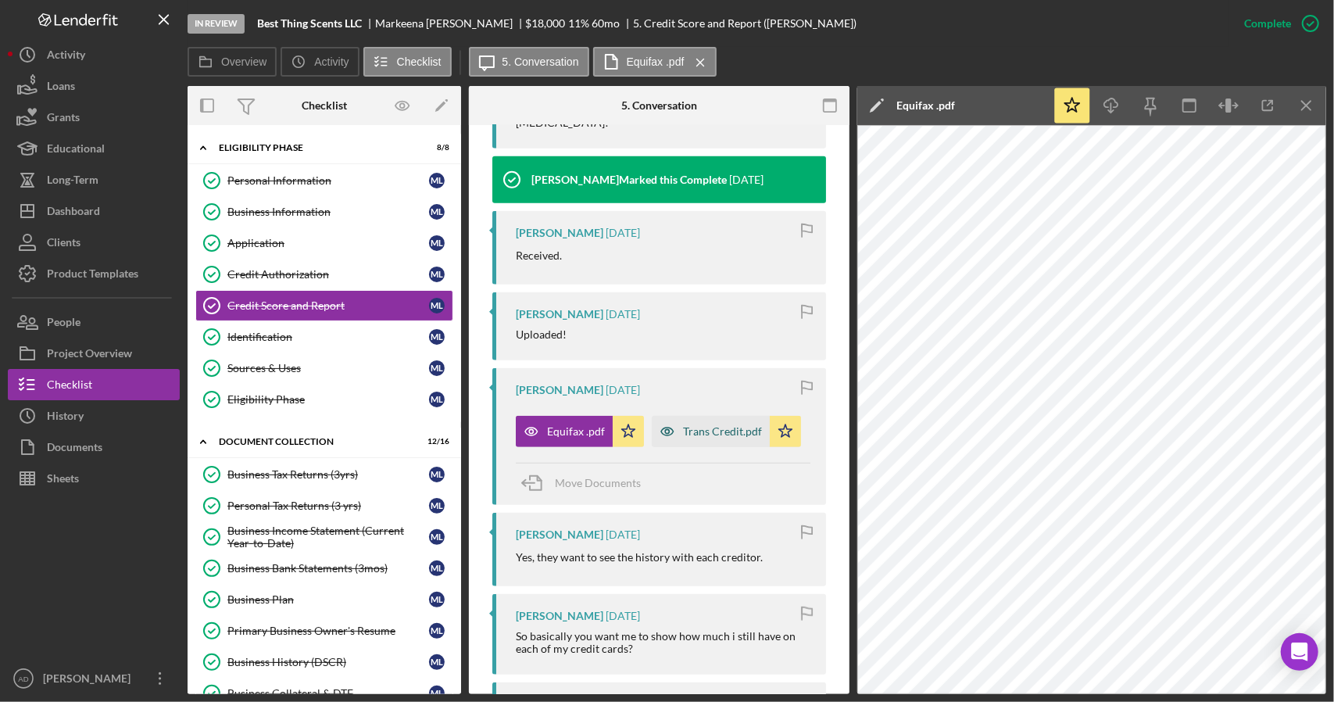
click at [703, 430] on div "Trans Credit.pdf" at bounding box center [722, 431] width 79 height 13
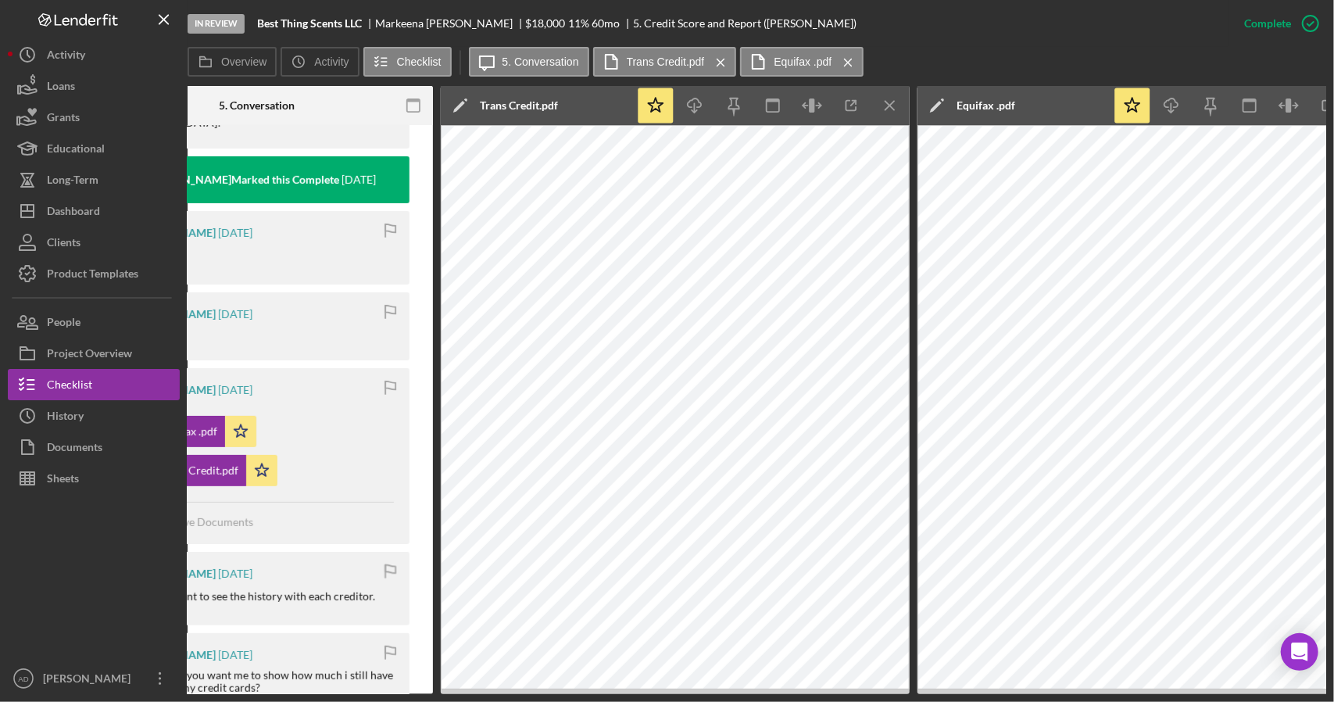
scroll to position [0, 447]
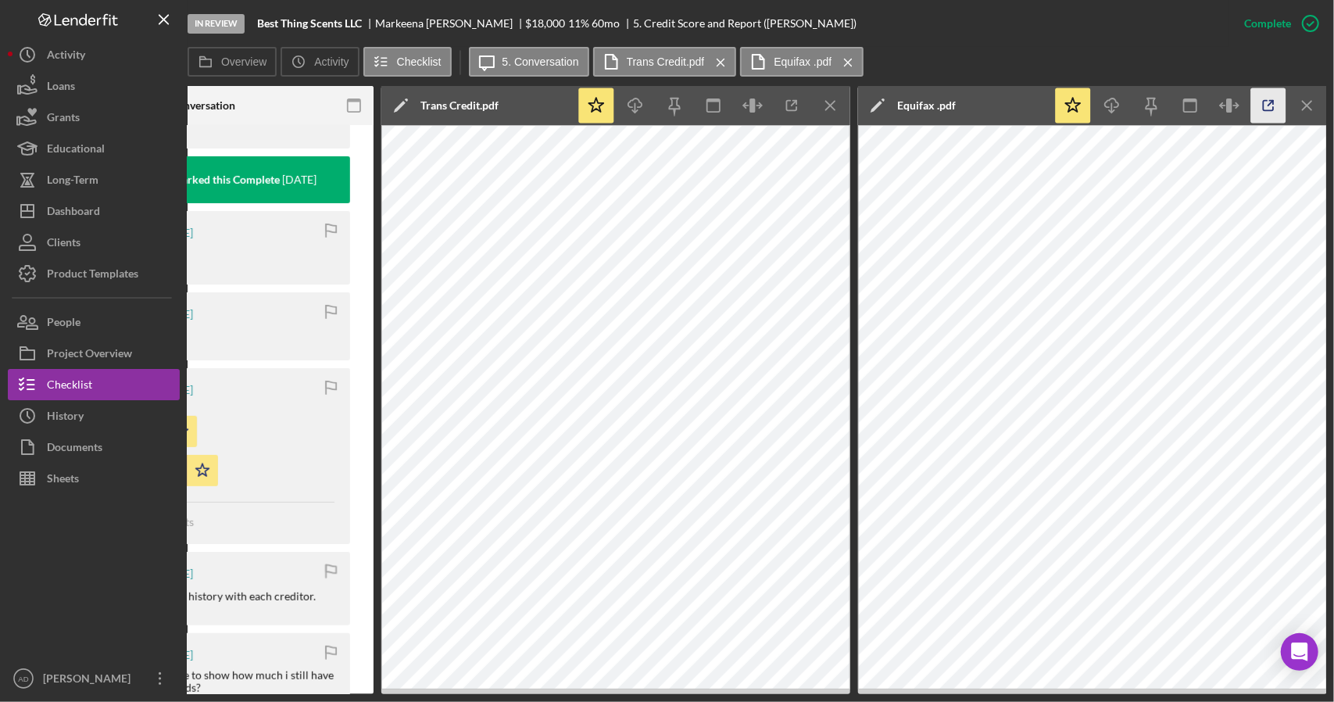
click at [1264, 101] on icon "button" at bounding box center [1268, 105] width 35 height 35
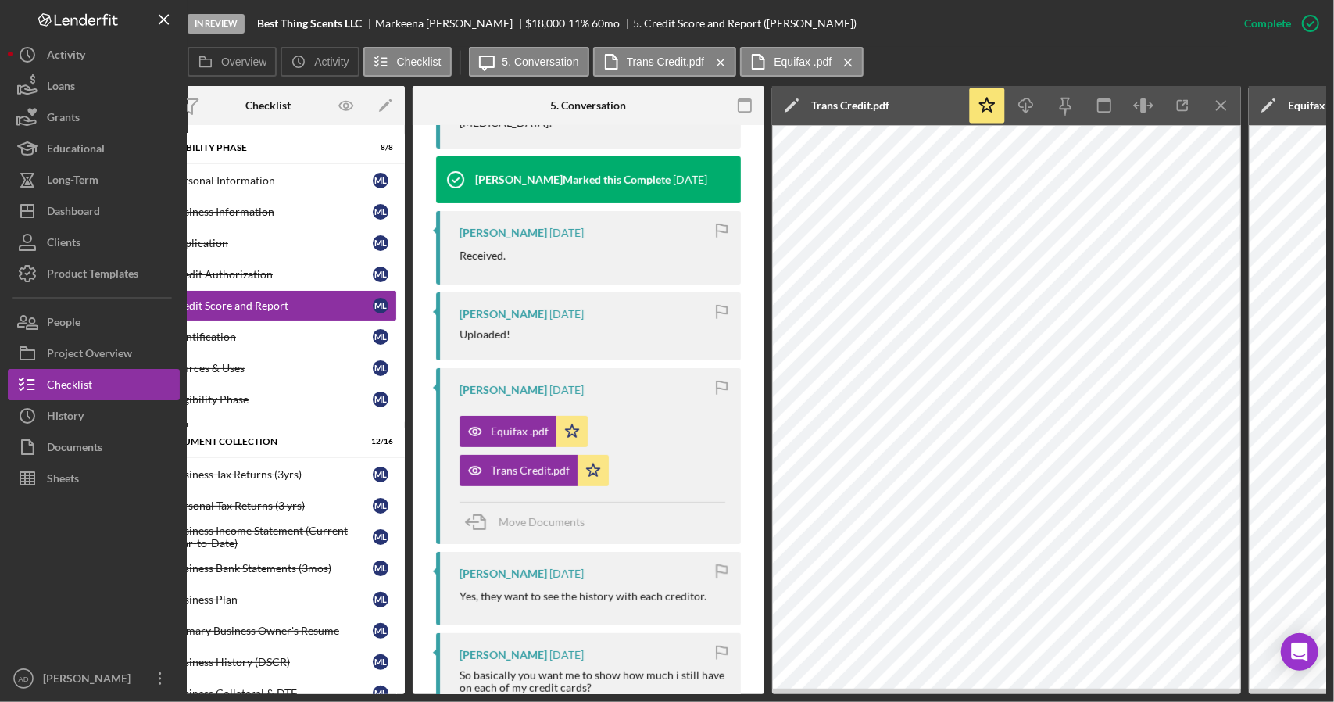
scroll to position [0, 0]
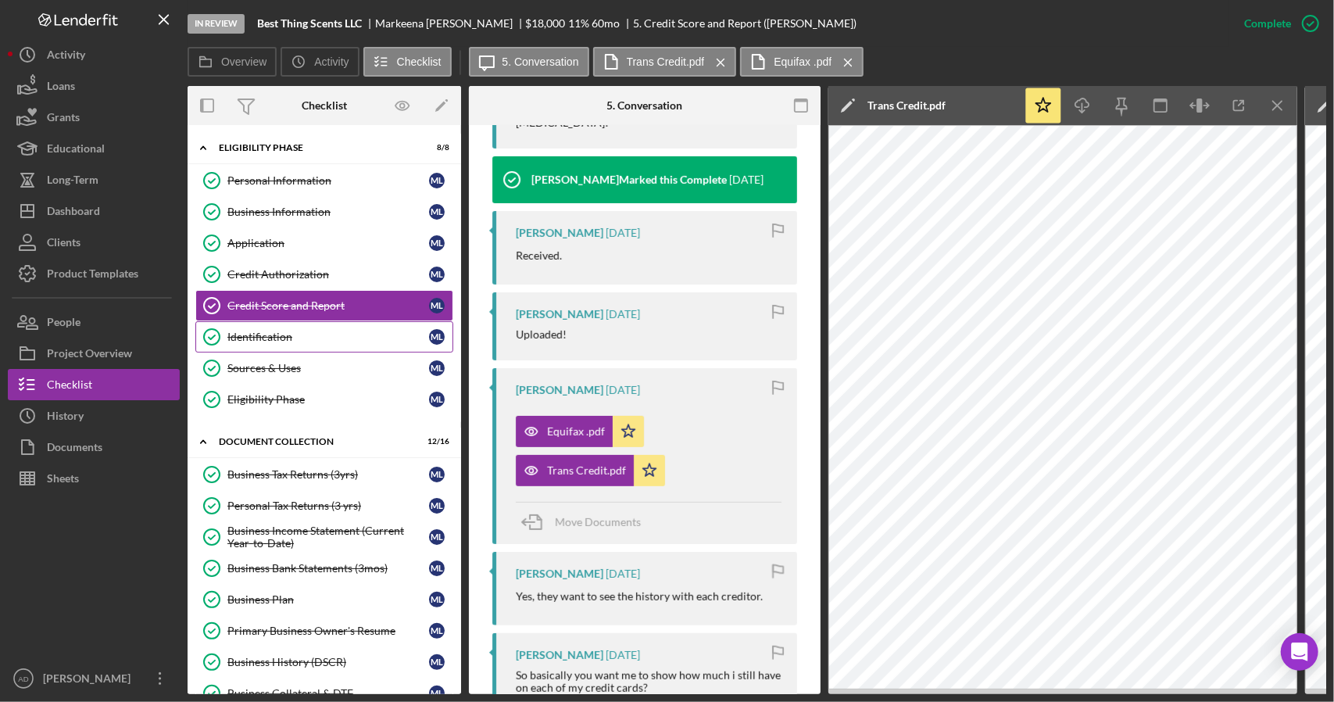
click at [273, 331] on div "Identification" at bounding box center [328, 336] width 202 height 13
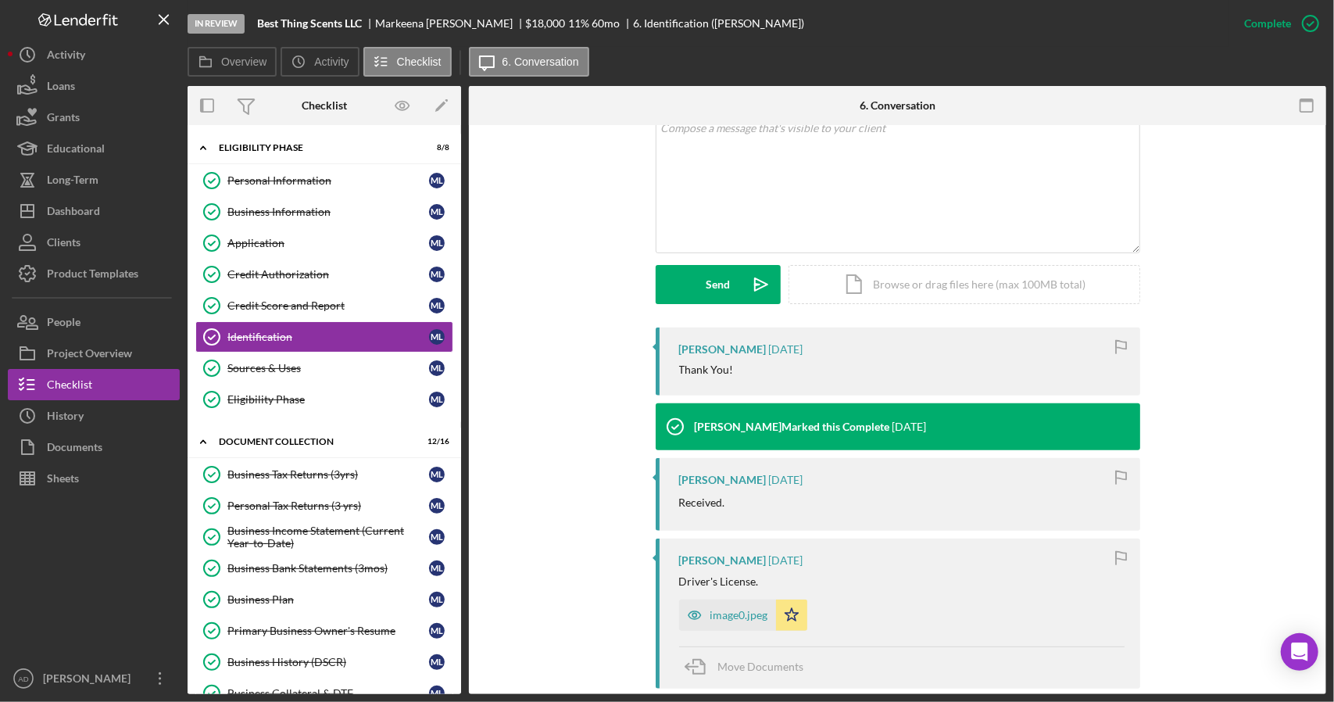
scroll to position [320, 0]
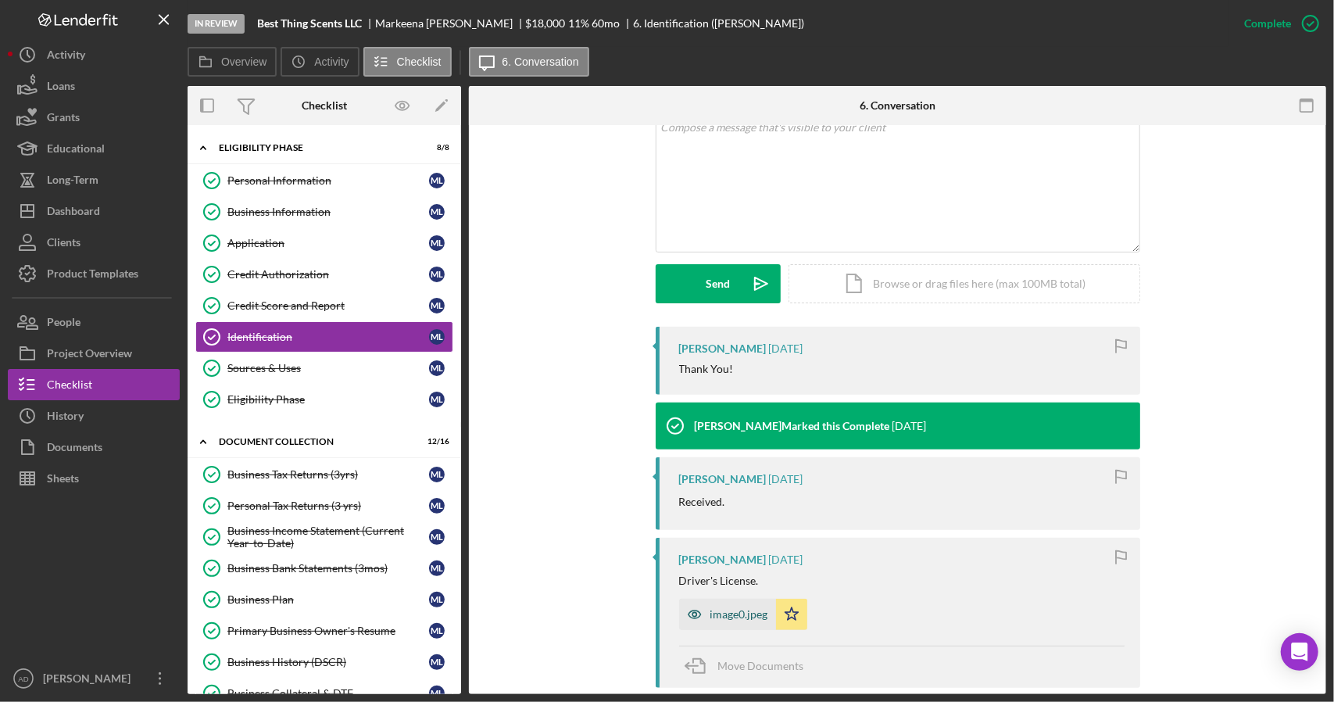
click at [734, 610] on div "image0.jpeg" at bounding box center [739, 614] width 58 height 13
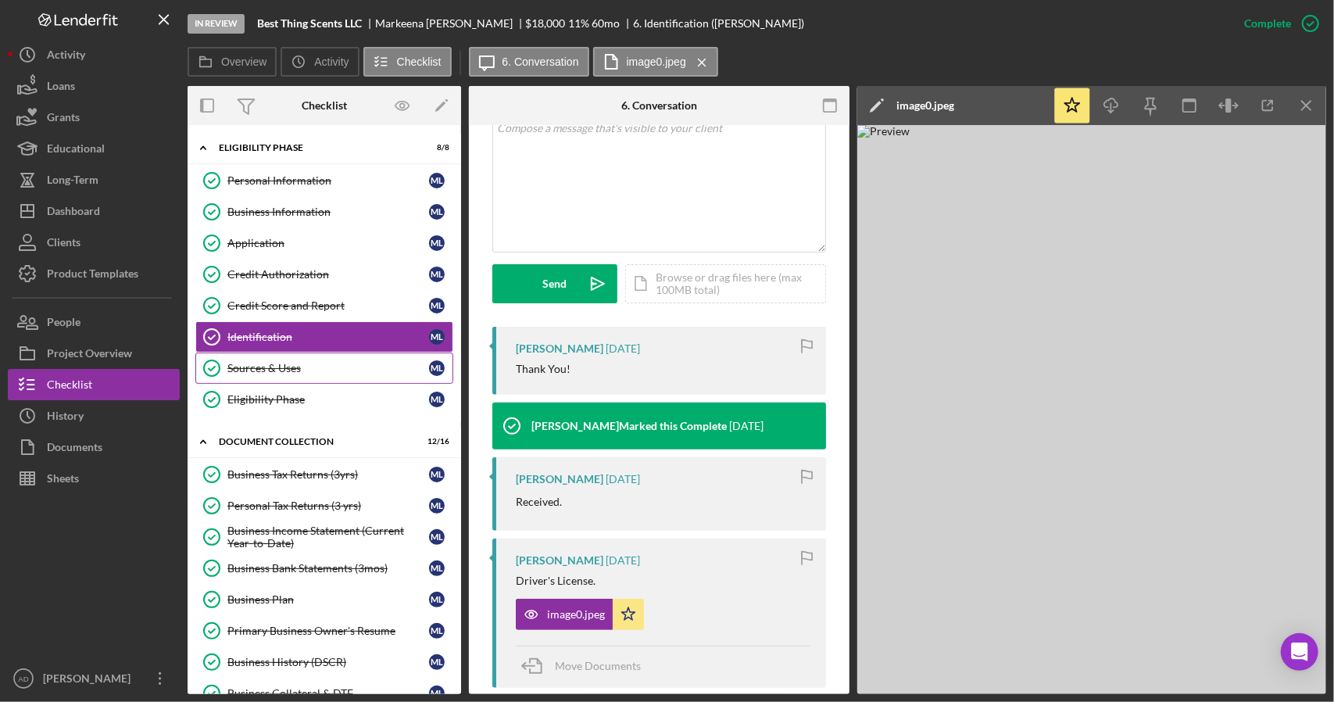
click at [289, 365] on div "Sources & Uses" at bounding box center [328, 368] width 202 height 13
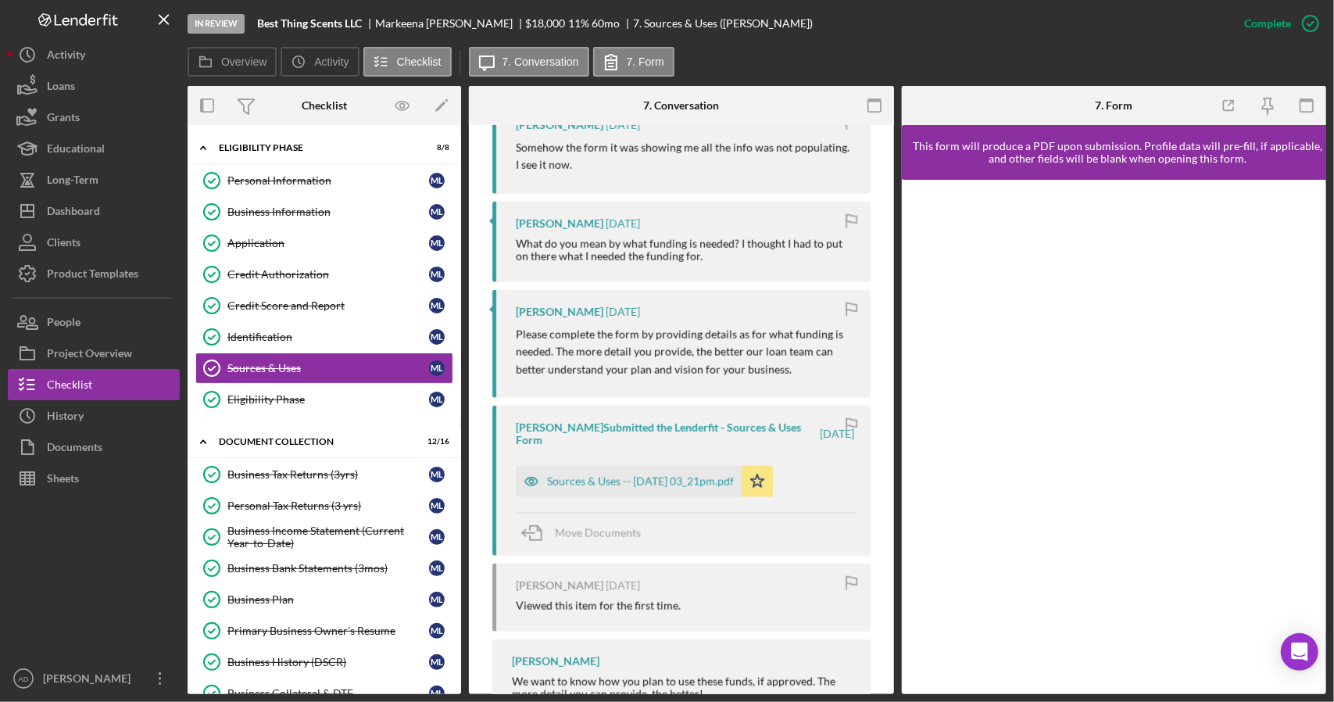
scroll to position [1295, 0]
click at [598, 477] on div "Sources & Uses -- 2025-04-25 03_21pm.pdf" at bounding box center [640, 478] width 187 height 13
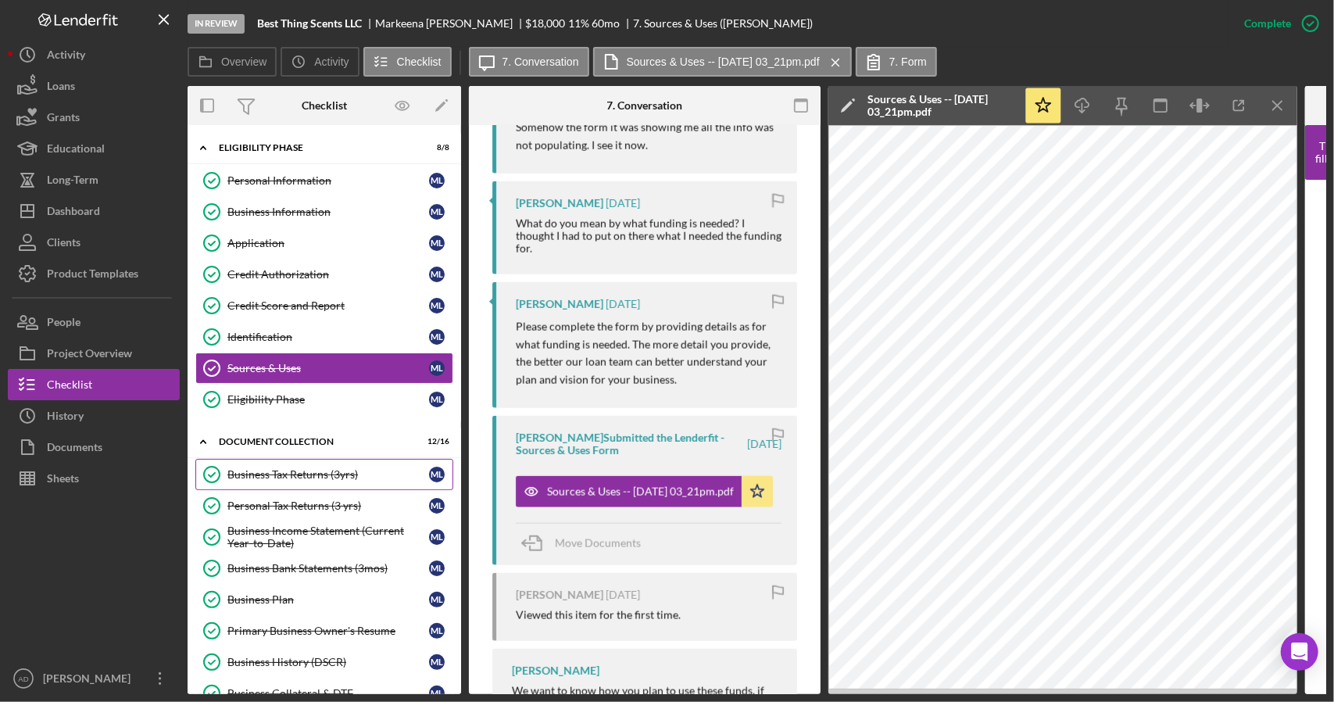
click at [292, 468] on div "Business Tax Returns (3yrs)" at bounding box center [328, 474] width 202 height 13
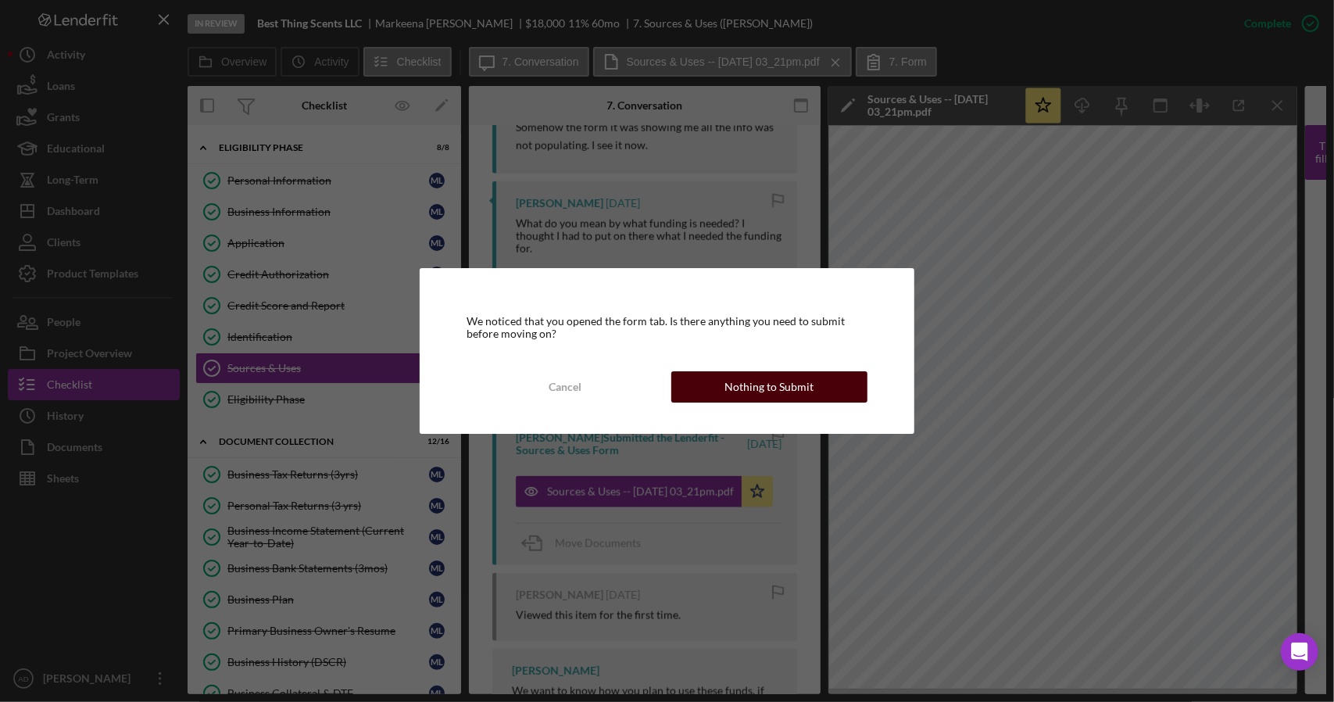
click at [742, 378] on div "Nothing to Submit" at bounding box center [768, 386] width 89 height 31
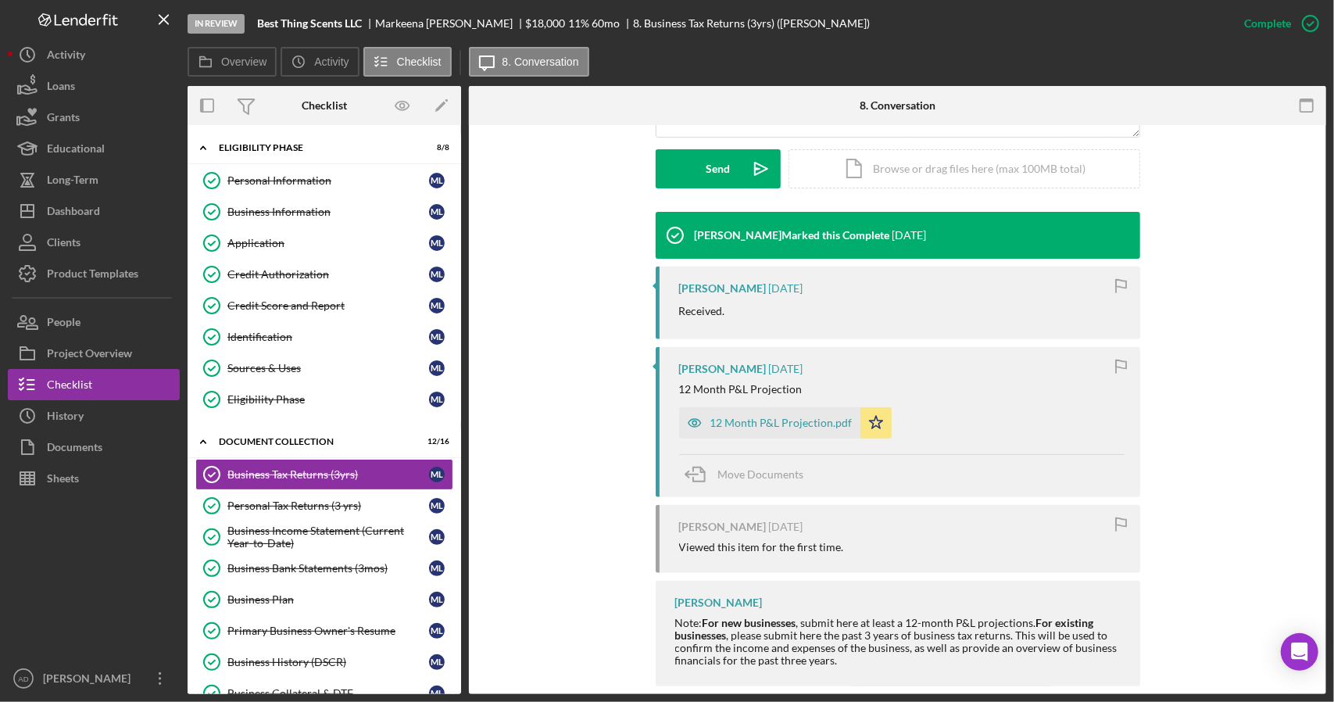
scroll to position [436, 0]
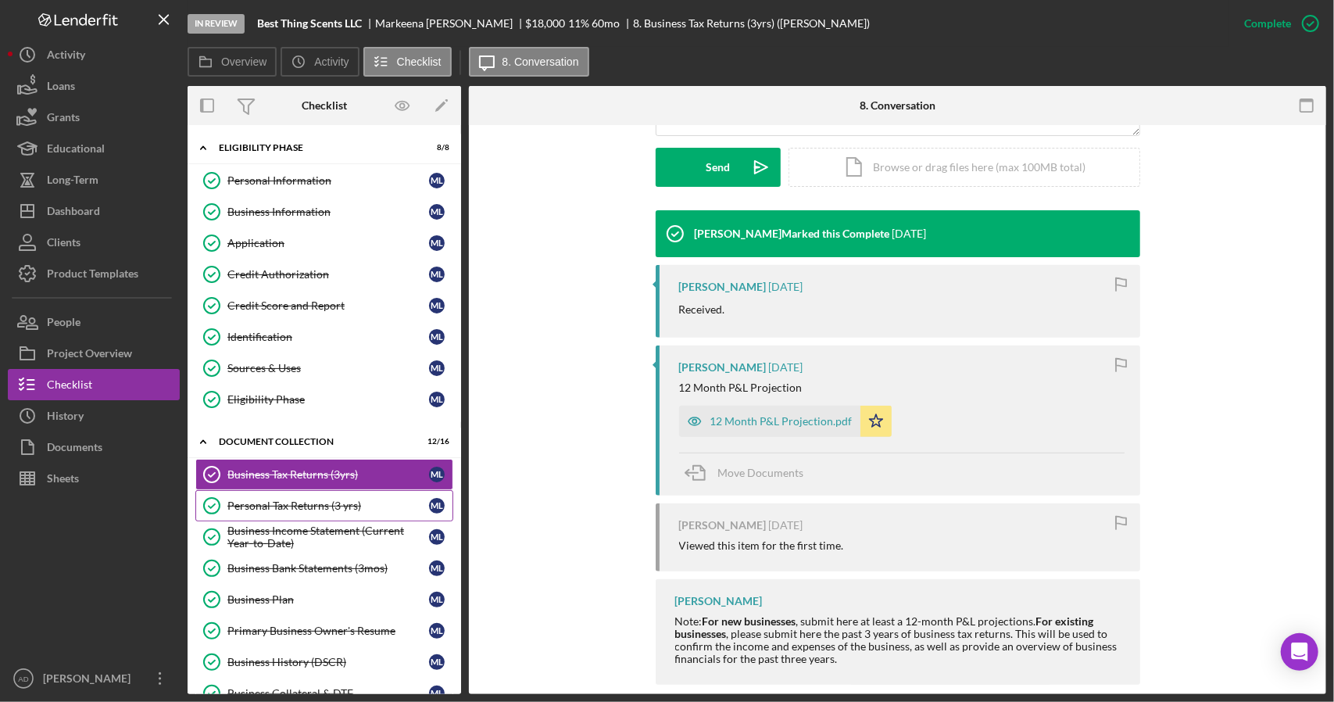
click at [280, 499] on div "Personal Tax Returns (3 yrs)" at bounding box center [328, 505] width 202 height 13
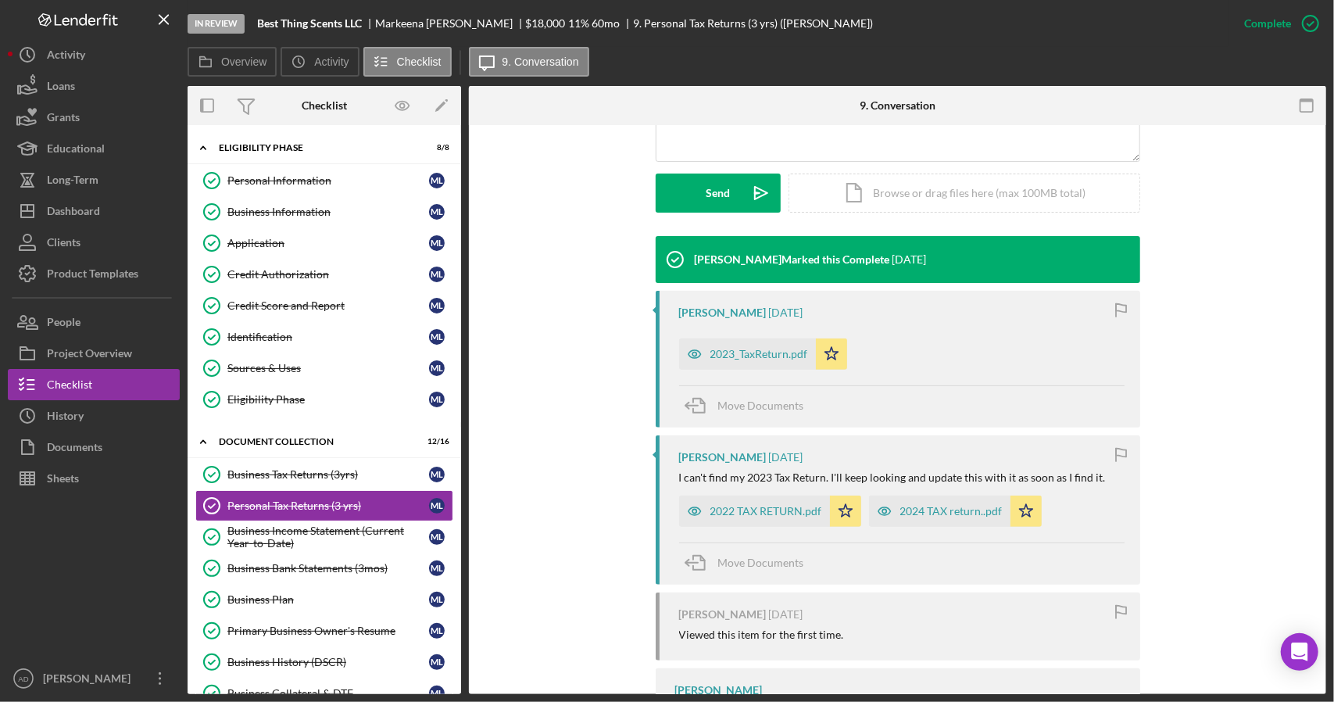
scroll to position [411, 0]
click at [950, 508] on div "2024 TAX return..pdf" at bounding box center [951, 510] width 102 height 13
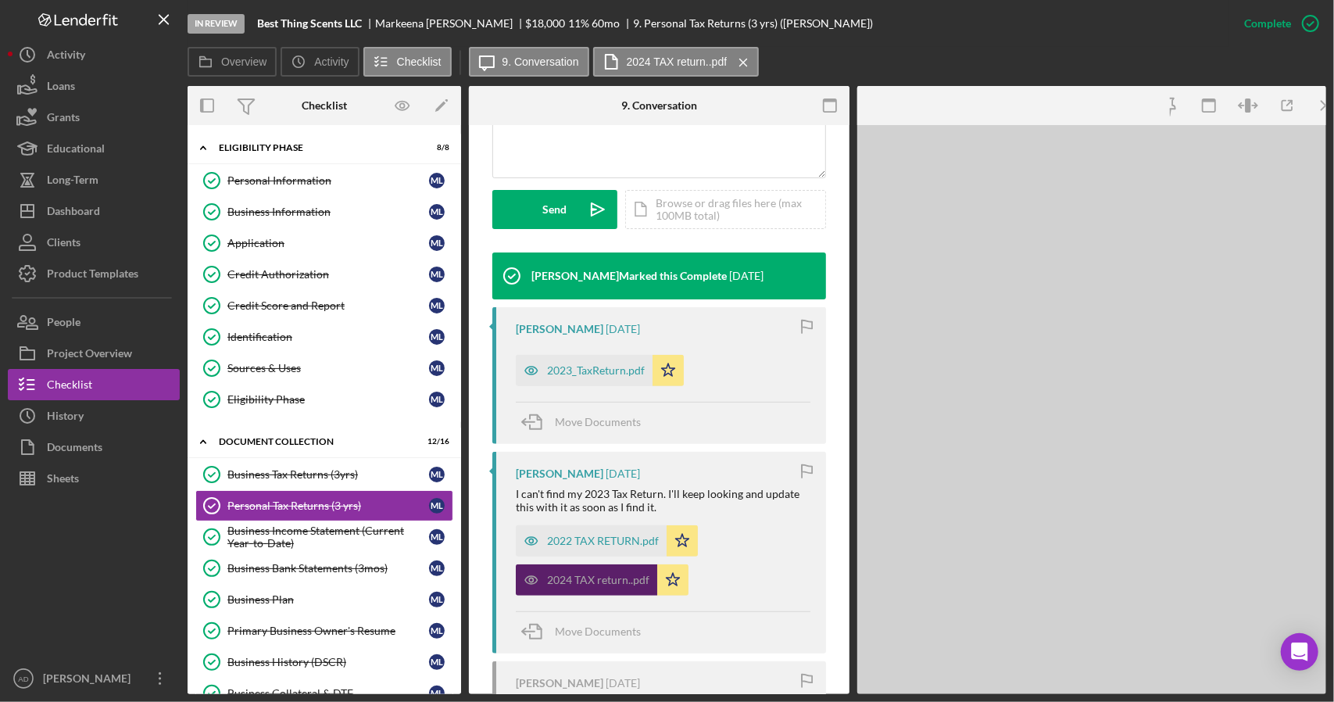
scroll to position [428, 0]
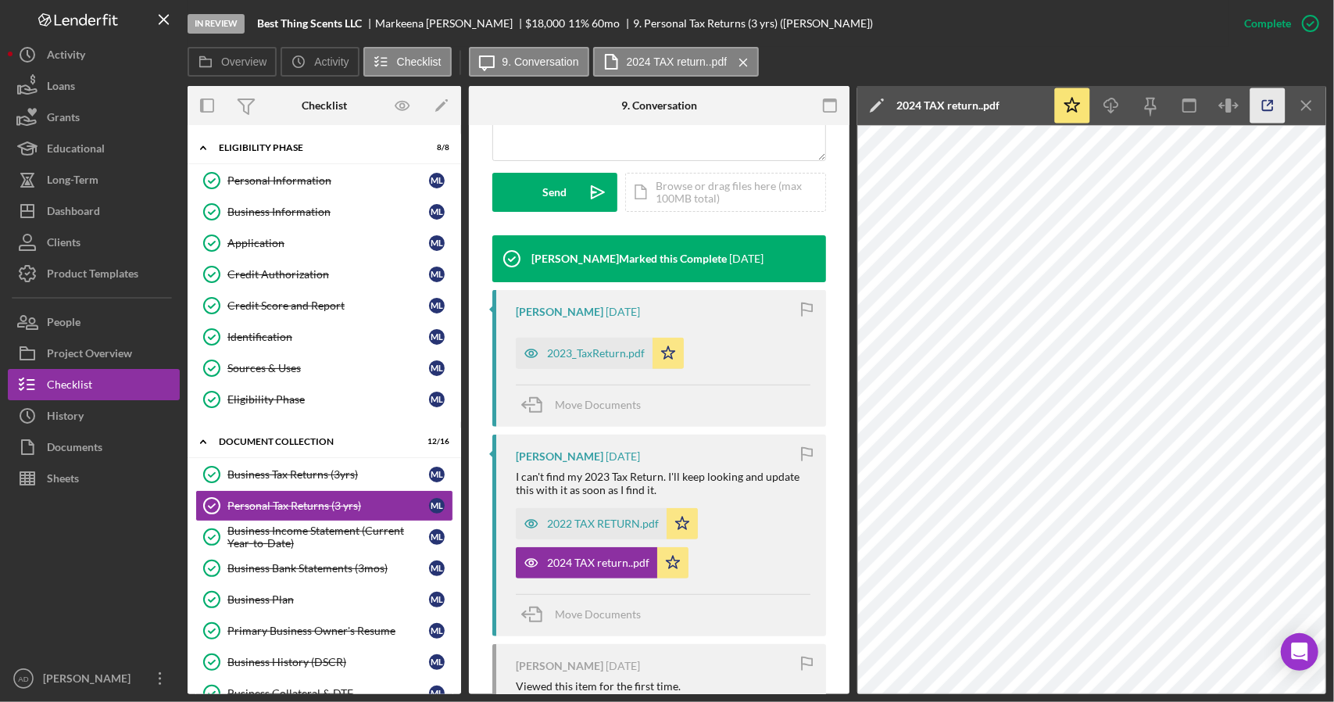
click at [1265, 101] on icon "button" at bounding box center [1268, 106] width 10 height 10
click at [591, 349] on div "2023_TaxReturn.pdf" at bounding box center [596, 353] width 98 height 13
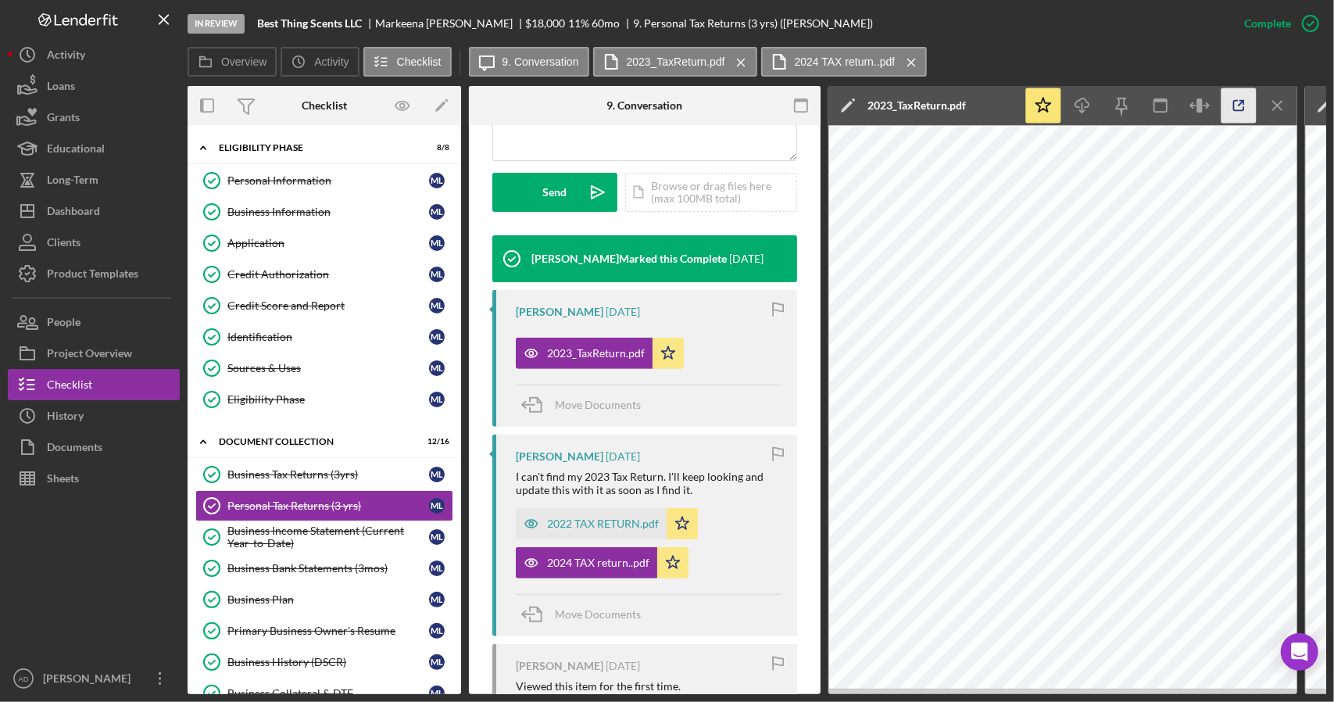
click at [1246, 104] on icon "button" at bounding box center [1238, 105] width 35 height 35
click at [268, 530] on div "Business Income Statement (Current Year-to-Date)" at bounding box center [328, 536] width 202 height 25
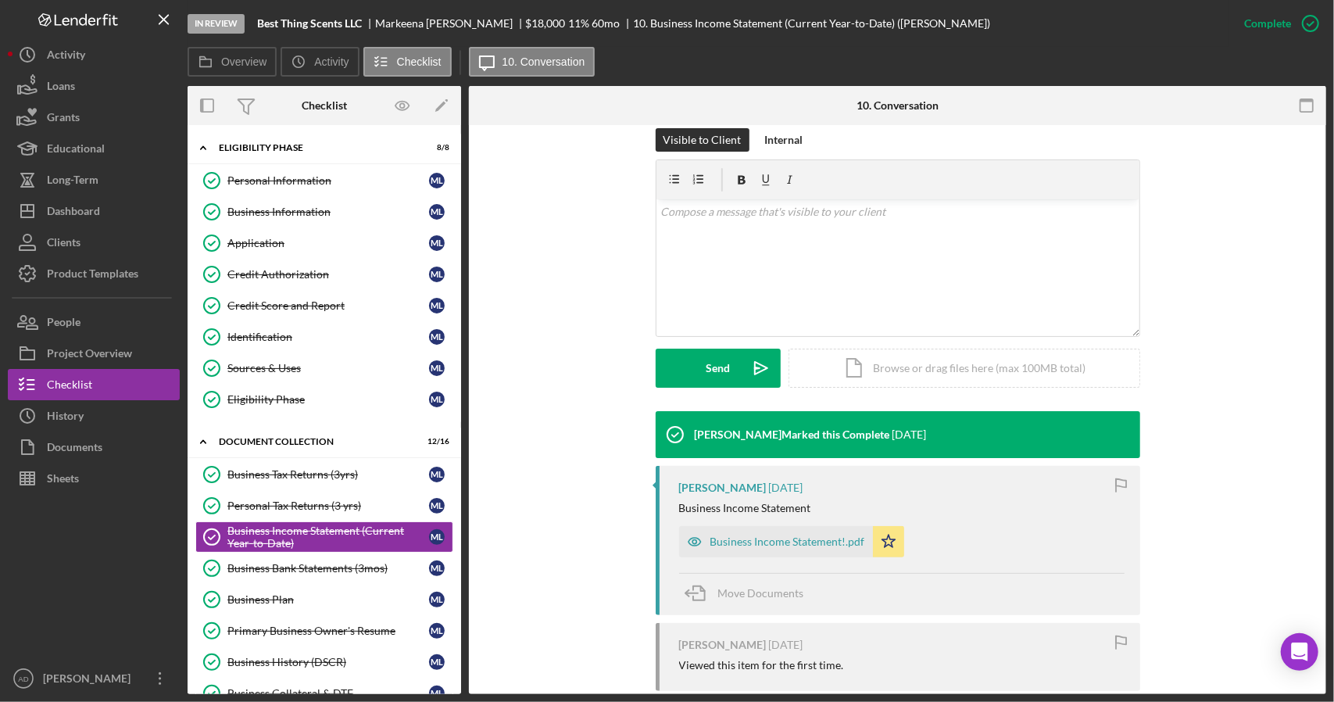
scroll to position [236, 0]
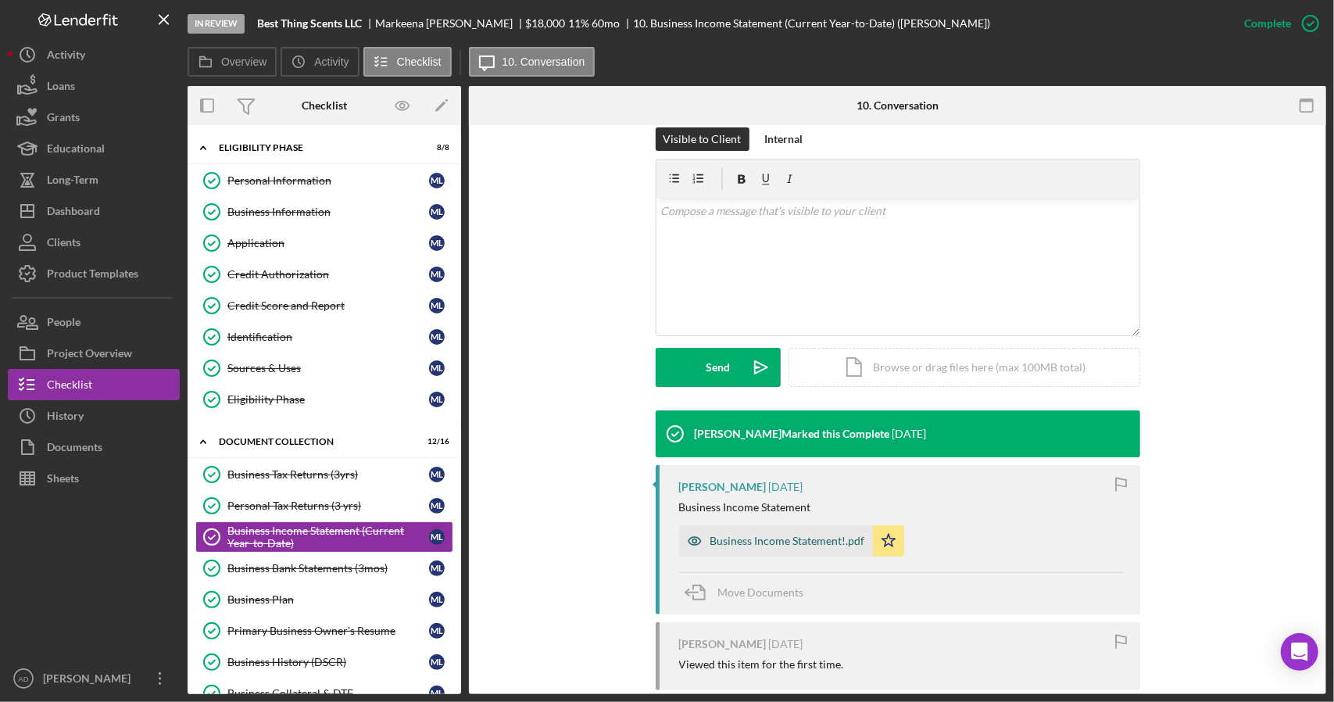
click at [757, 535] on div "Business Income Statement!.pdf" at bounding box center [787, 540] width 155 height 13
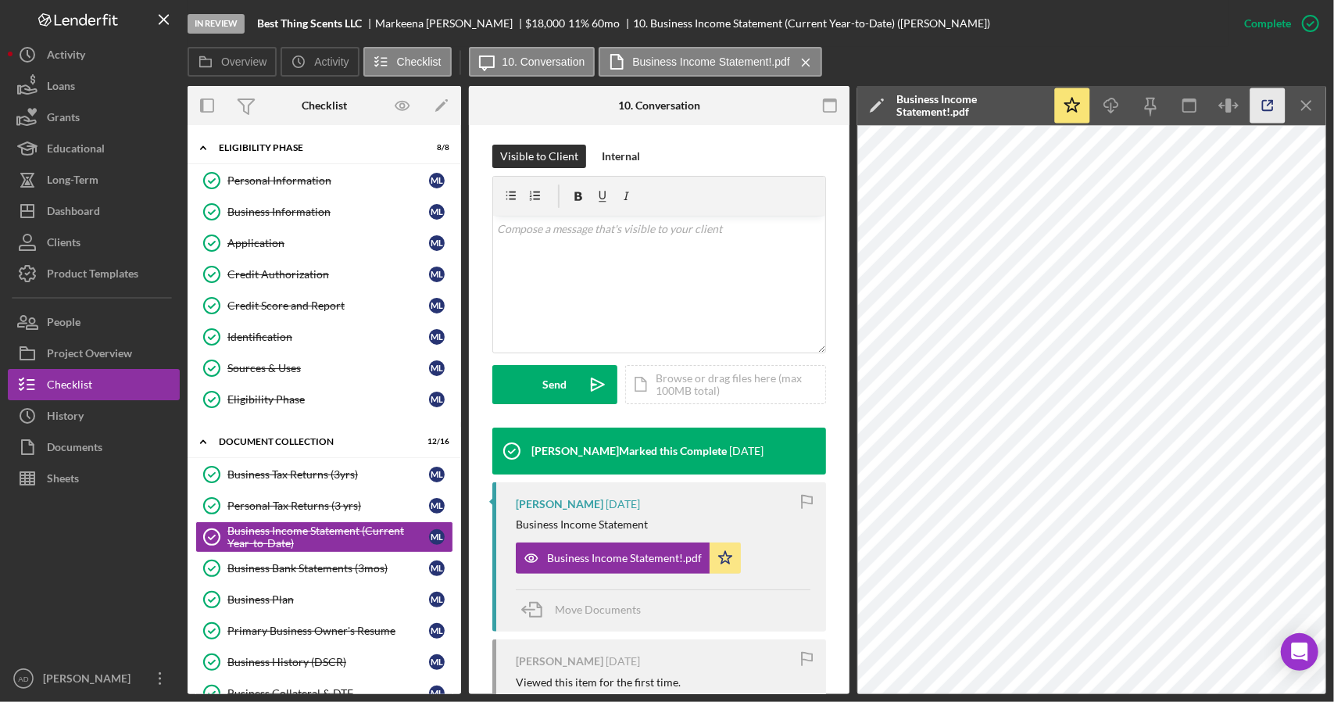
click at [1267, 104] on icon "button" at bounding box center [1267, 105] width 35 height 35
click at [302, 564] on div "Business Bank Statements (3mos)" at bounding box center [328, 568] width 202 height 13
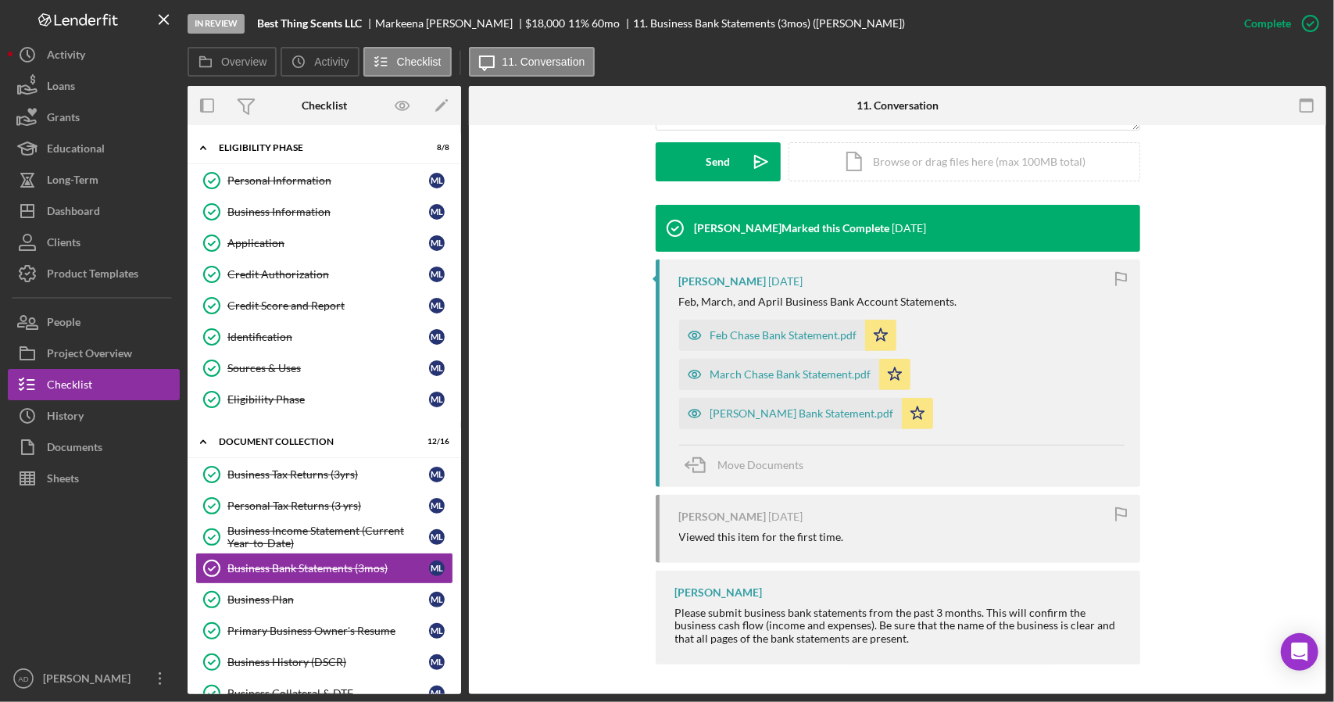
scroll to position [441, 0]
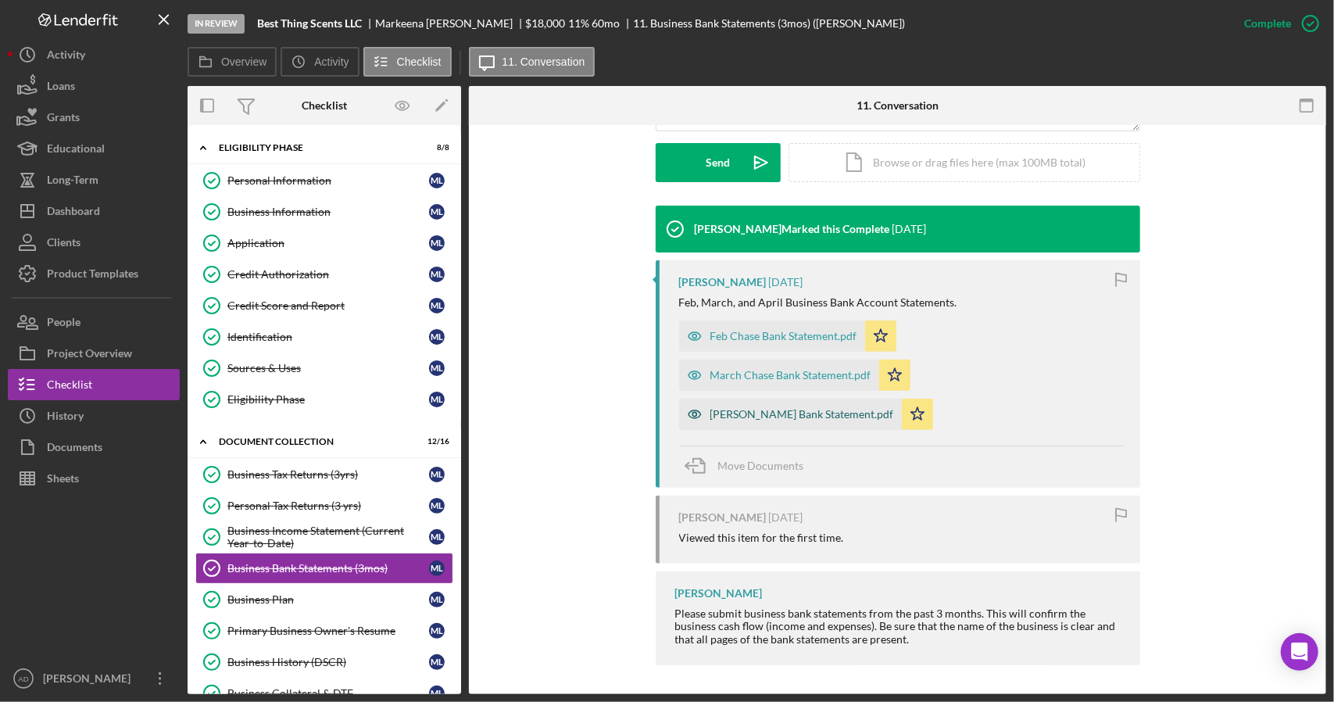
click at [754, 415] on div "[PERSON_NAME] Bank Statement.pdf" at bounding box center [802, 414] width 184 height 13
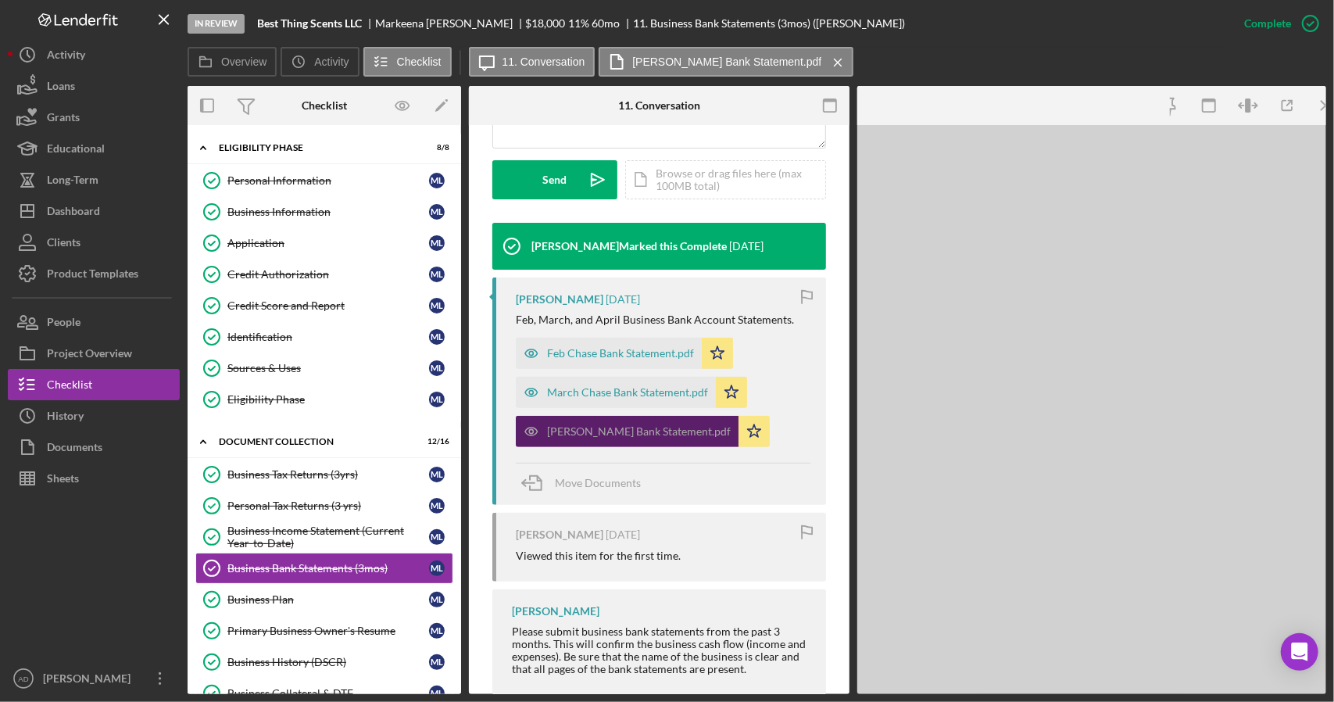
scroll to position [459, 0]
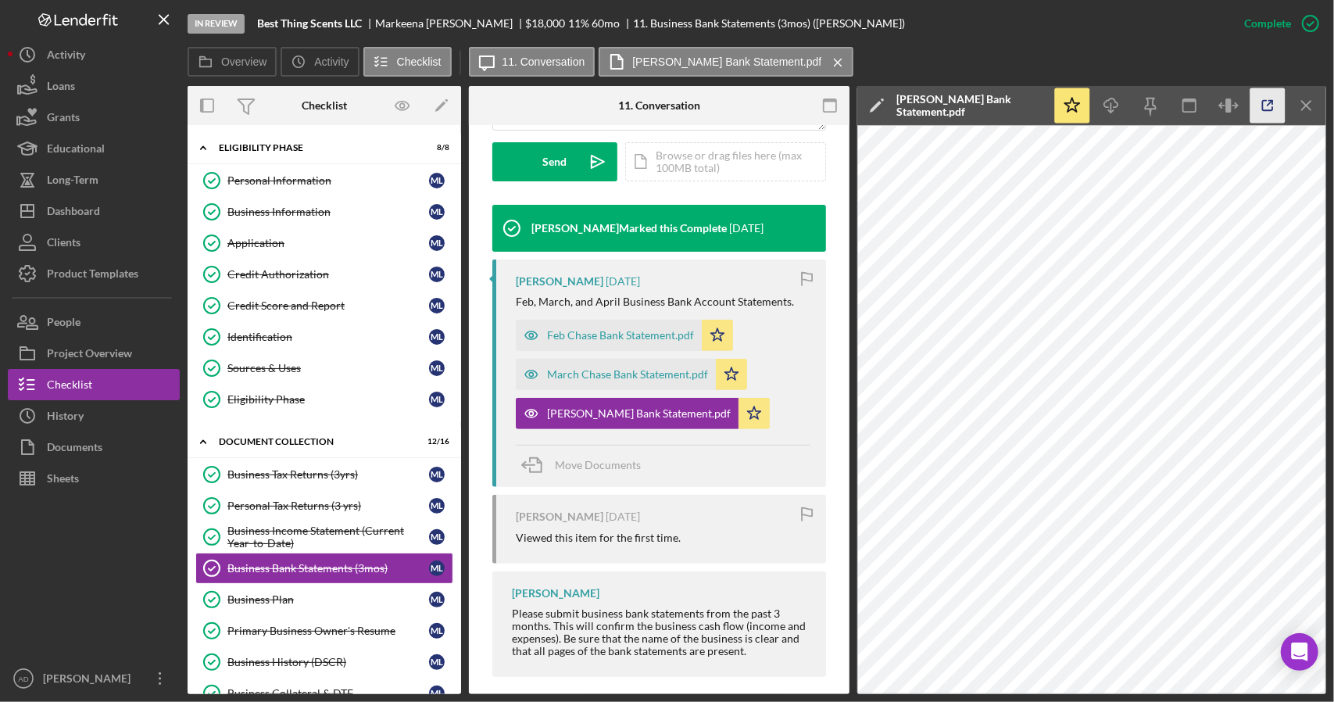
click at [1263, 103] on icon "button" at bounding box center [1268, 106] width 10 height 10
